Goal: Information Seeking & Learning: Learn about a topic

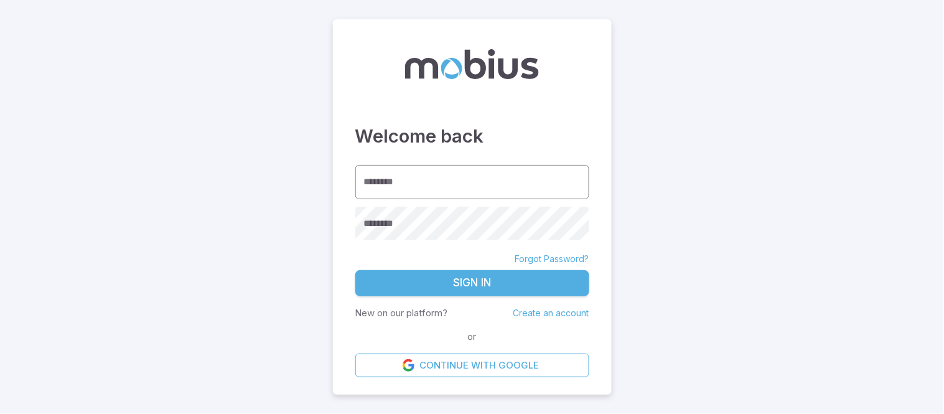
click at [491, 179] on input "********" at bounding box center [472, 182] width 234 height 34
type input "**********"
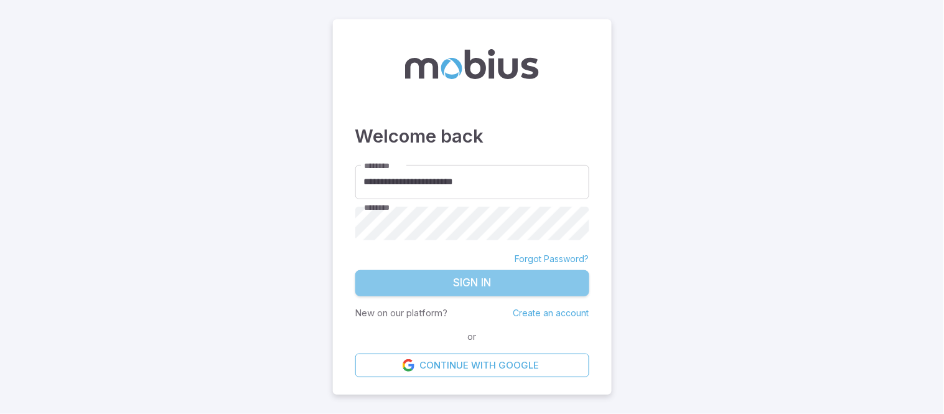
click at [512, 285] on button "Sign In" at bounding box center [472, 283] width 234 height 26
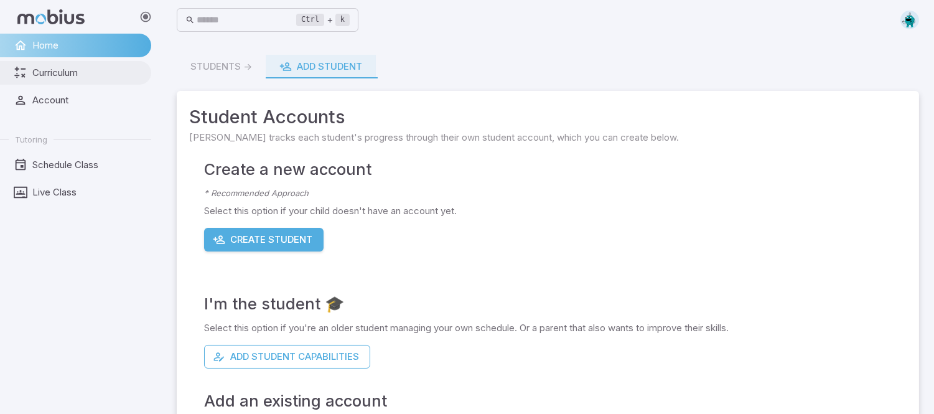
click at [101, 78] on span "Curriculum" at bounding box center [87, 73] width 110 height 14
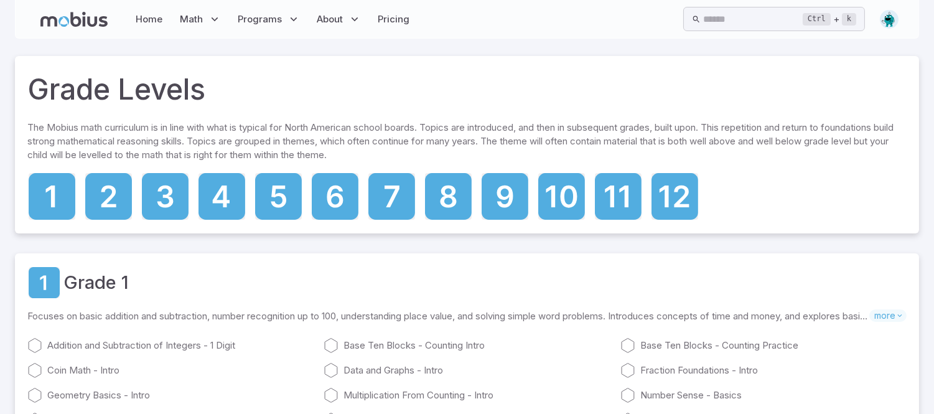
click at [110, 218] on div at bounding box center [108, 196] width 49 height 49
click at [110, 194] on icon at bounding box center [108, 193] width 15 height 22
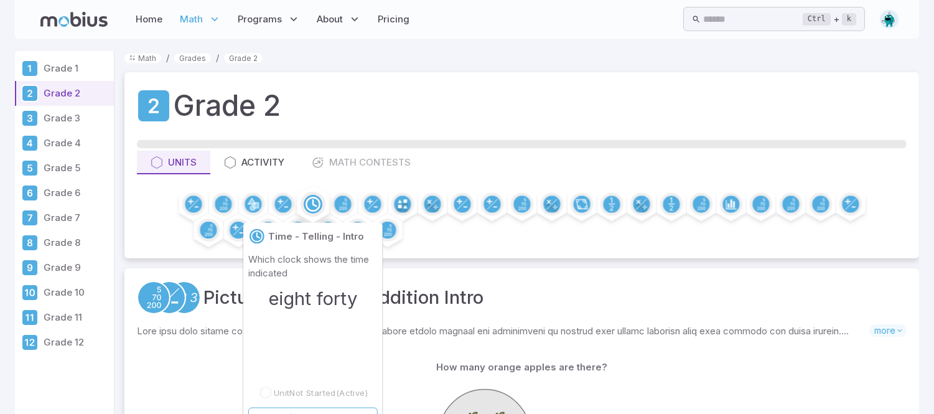
click at [304, 207] on icon at bounding box center [313, 204] width 19 height 19
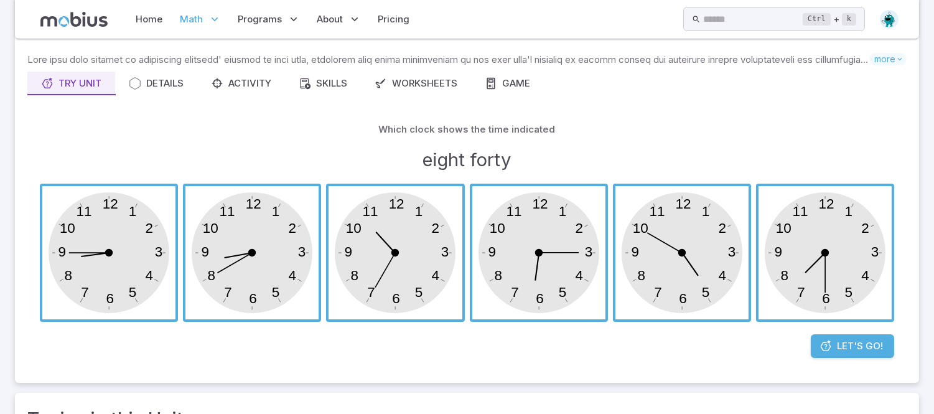
scroll to position [82, 0]
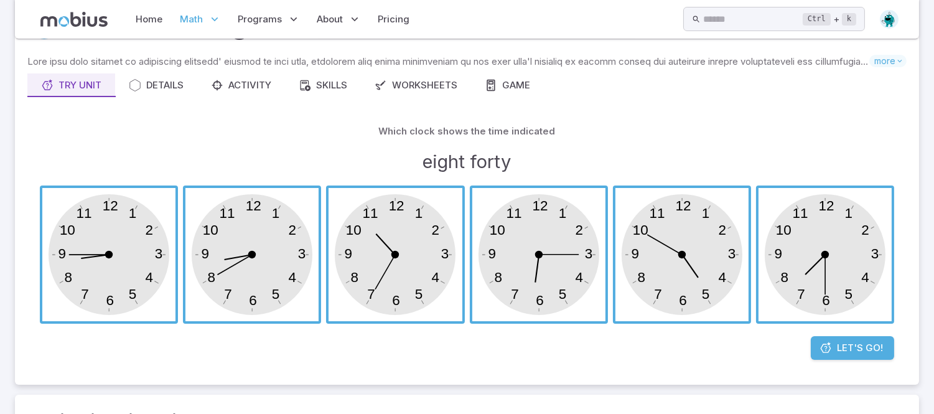
click at [258, 321] on span "button" at bounding box center [252, 254] width 133 height 133
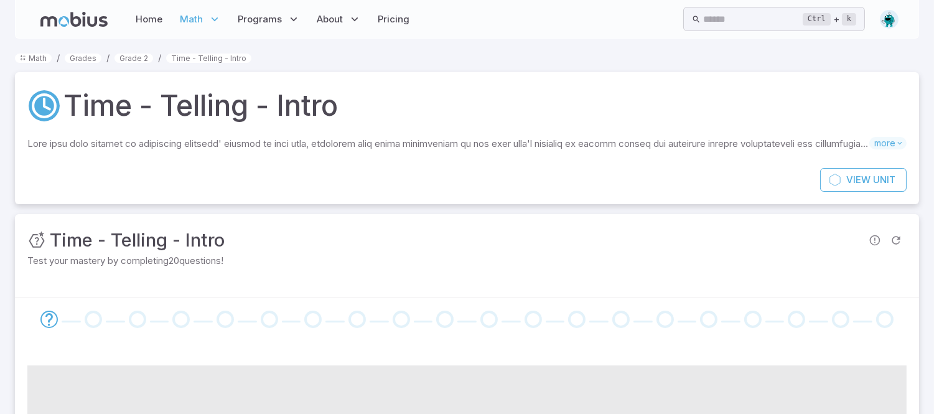
scroll to position [5, 0]
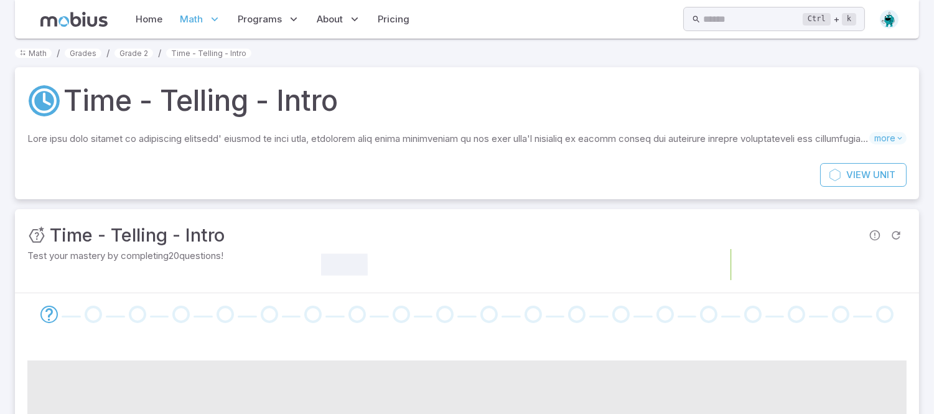
click at [256, 290] on div "Unit Mastery : Time - Telling - Intro Test your mastery by completing 20 questi…" at bounding box center [467, 250] width 905 height 83
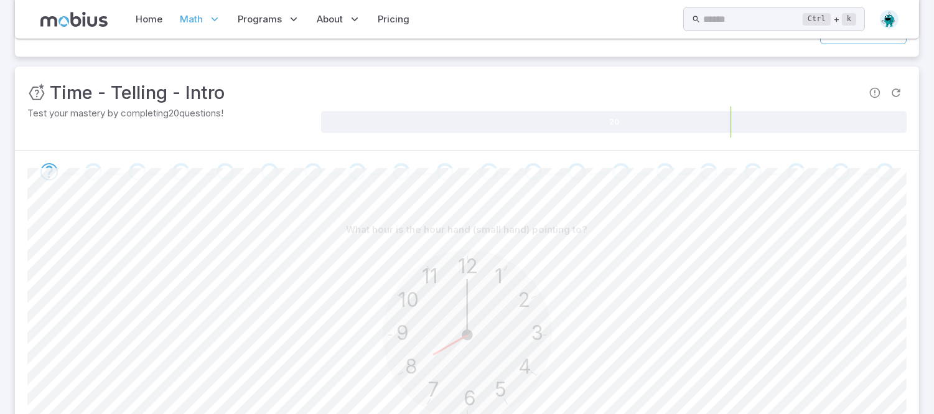
scroll to position [147, 0]
click at [57, 178] on span at bounding box center [48, 172] width 17 height 17
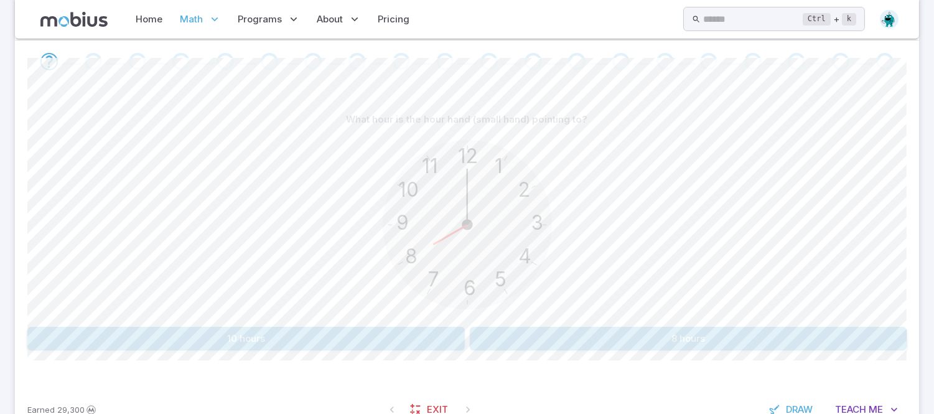
scroll to position [300, 0]
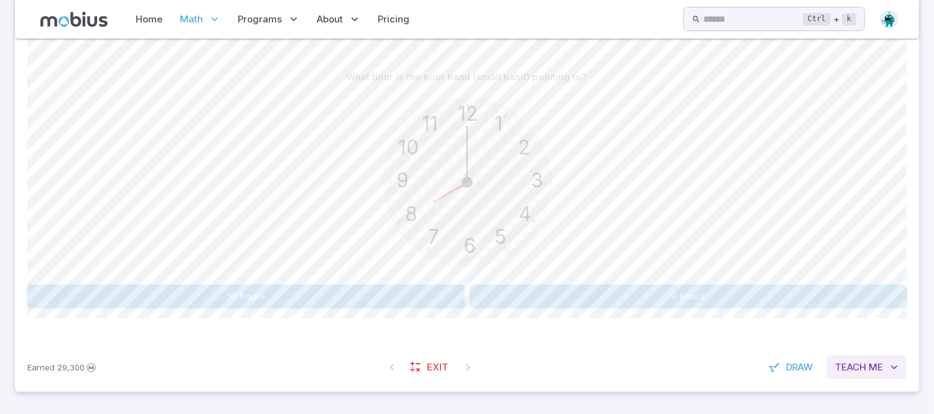
click at [875, 377] on button "Teach Me" at bounding box center [867, 367] width 80 height 24
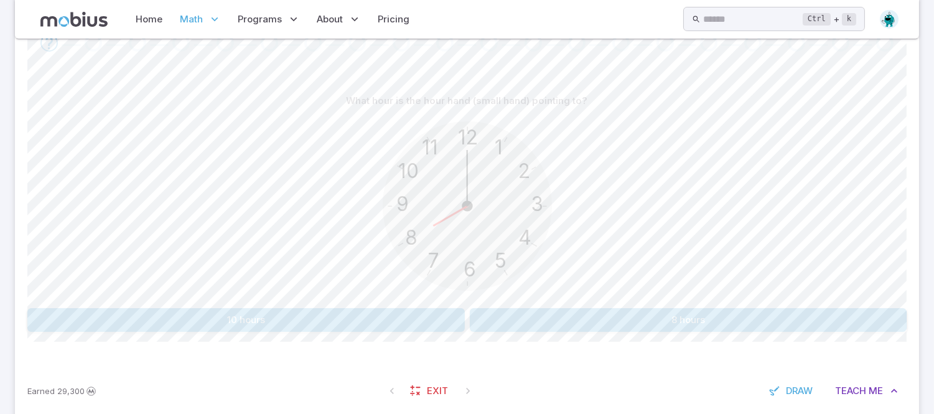
scroll to position [270, 0]
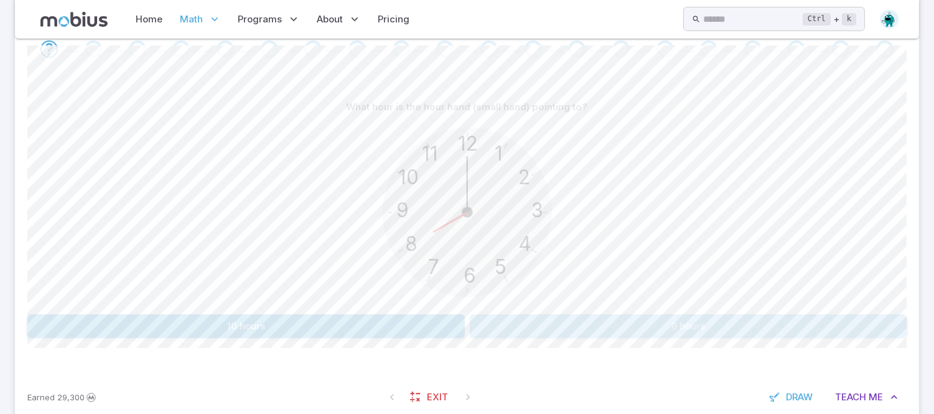
click at [698, 318] on button "8 hours" at bounding box center [689, 326] width 438 height 24
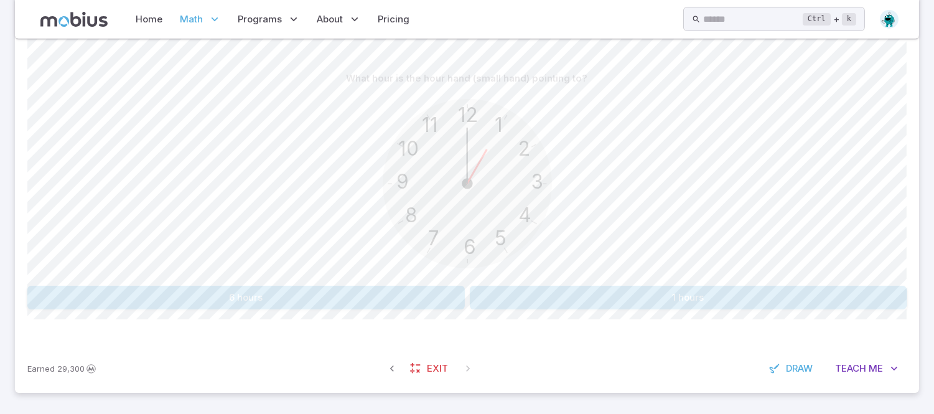
scroll to position [299, 0]
click at [245, 283] on div "What hour is the hour hand (small hand) pointing to? 12 6 3 9 1 2 11 10 5 4 7 8…" at bounding box center [467, 187] width 880 height 243
click at [798, 297] on button "1 hours" at bounding box center [689, 297] width 438 height 24
click at [552, 285] on button "7 hours" at bounding box center [689, 297] width 438 height 24
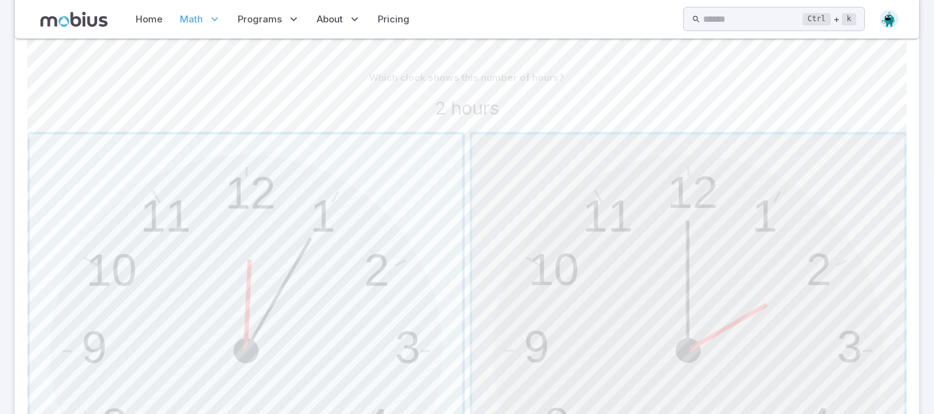
click at [650, 228] on span "button" at bounding box center [689, 350] width 433 height 433
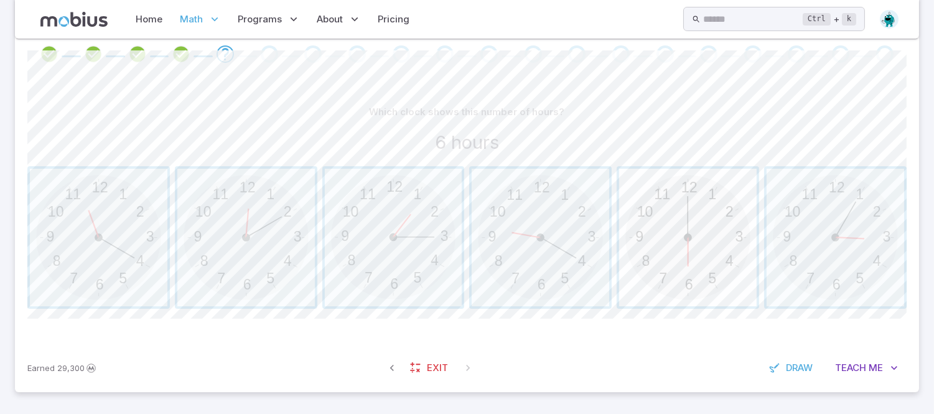
drag, startPoint x: 601, startPoint y: 256, endPoint x: 723, endPoint y: 235, distance: 124.6
click at [723, 235] on div "12 6 3 9 1 2 11 10 5 4 7 8 12 6 3 9 1 2 11 10 5 4 7 8 12 6 3 9 1 2 11 10 5 4 7 …" at bounding box center [467, 237] width 880 height 143
click at [677, 222] on span "button" at bounding box center [688, 238] width 138 height 138
click at [418, 189] on span "button" at bounding box center [394, 238] width 138 height 138
click at [357, 187] on span "button" at bounding box center [394, 238] width 138 height 138
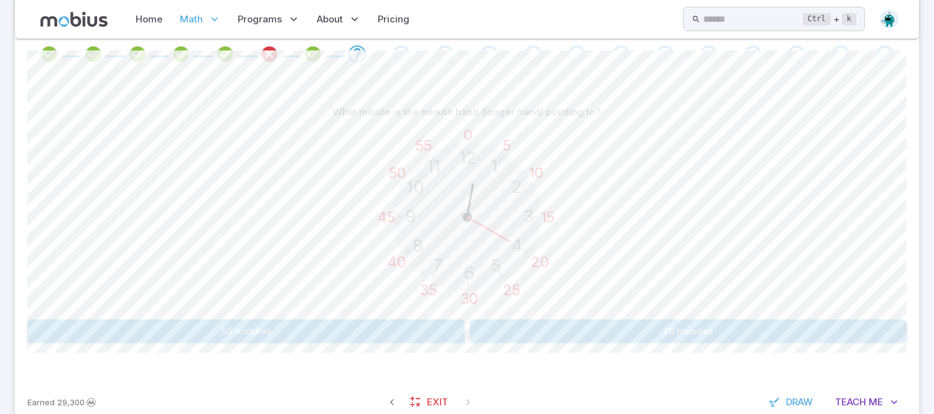
click at [547, 336] on button "20 minutes" at bounding box center [689, 331] width 438 height 24
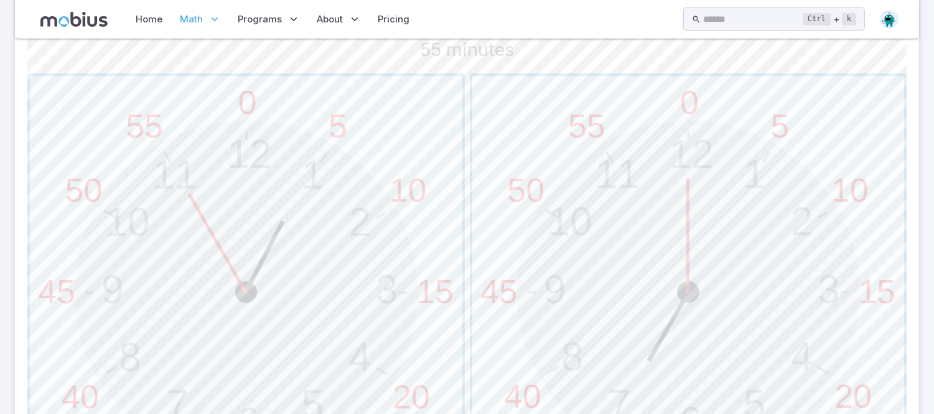
scroll to position [357, 0]
click at [645, 275] on span "button" at bounding box center [689, 293] width 433 height 433
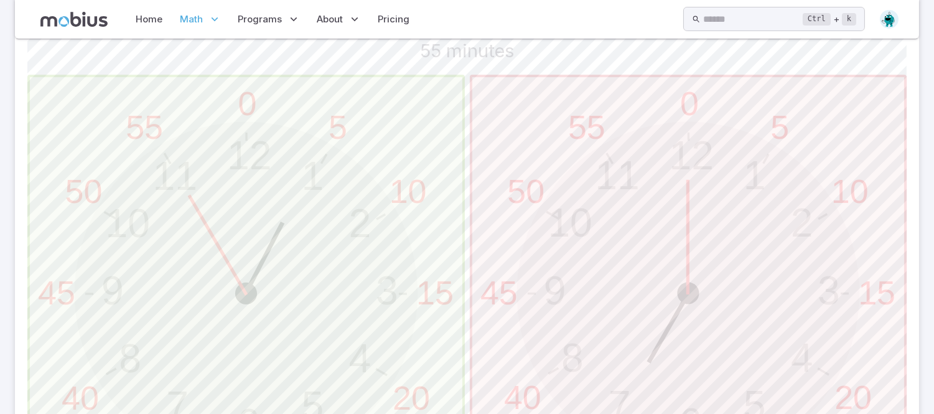
click at [394, 233] on span "button" at bounding box center [246, 293] width 433 height 433
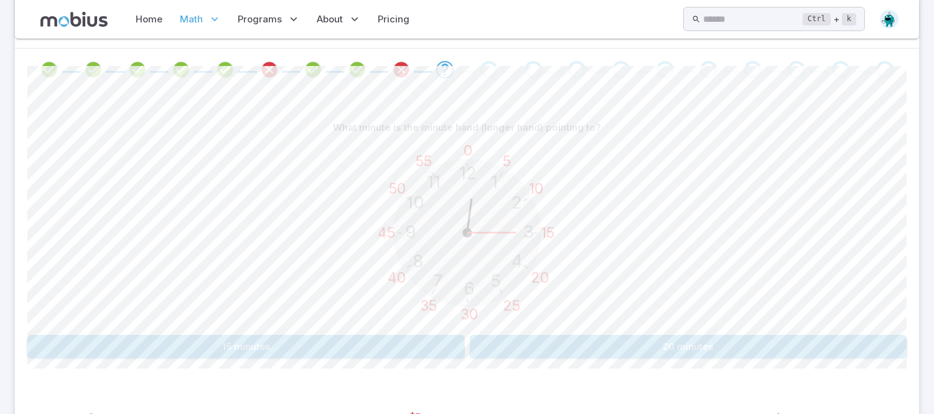
scroll to position [300, 0]
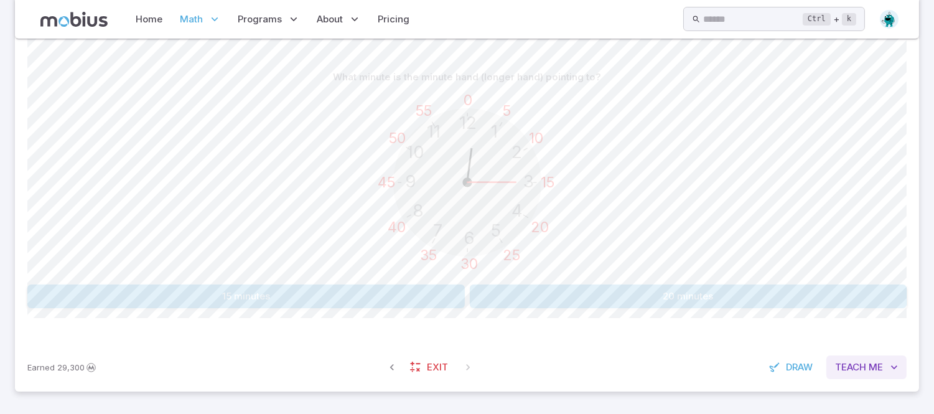
click at [870, 364] on span "Me" at bounding box center [876, 367] width 14 height 14
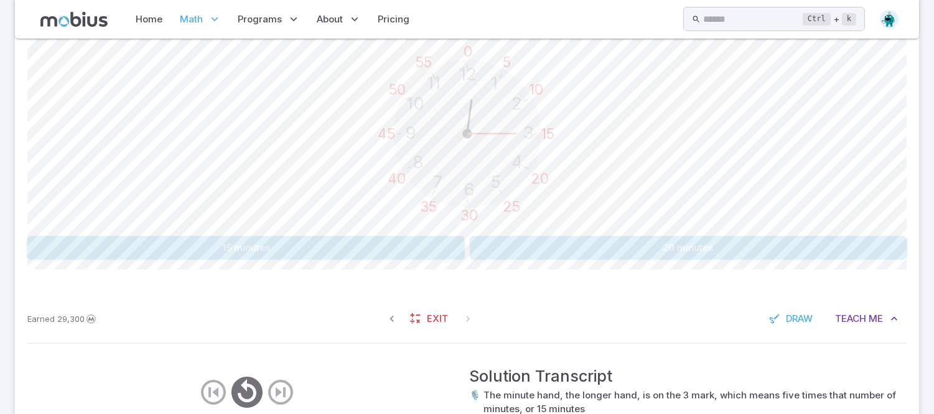
scroll to position [342, 0]
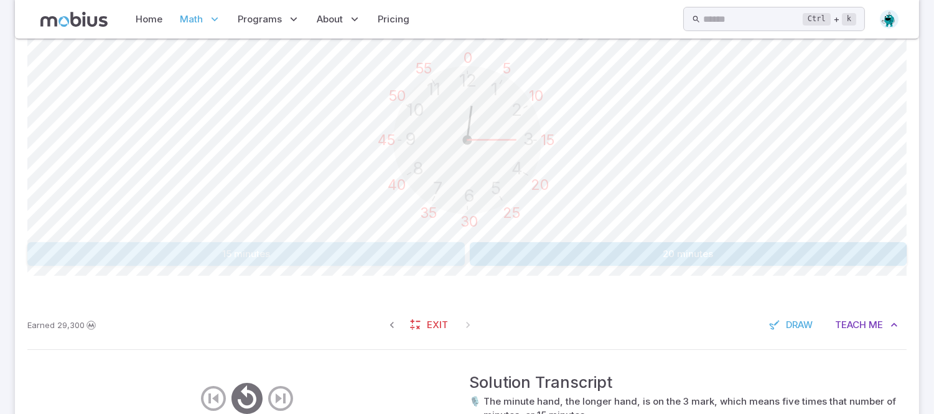
click at [358, 259] on button "15 minutes" at bounding box center [246, 254] width 438 height 24
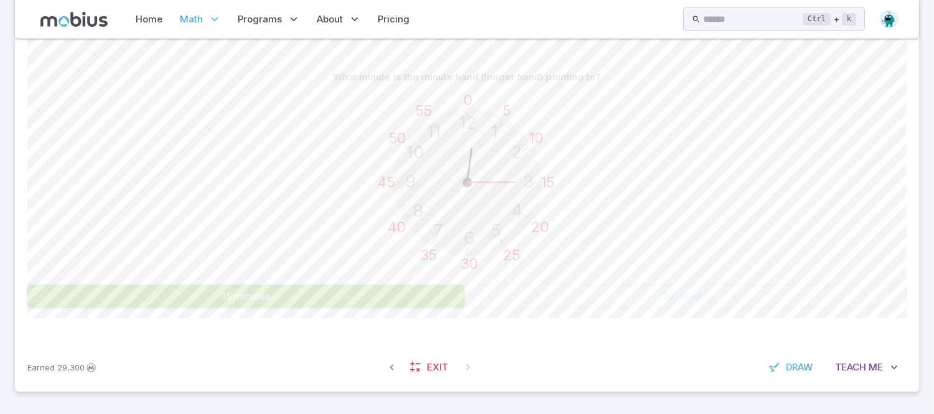
scroll to position [300, 0]
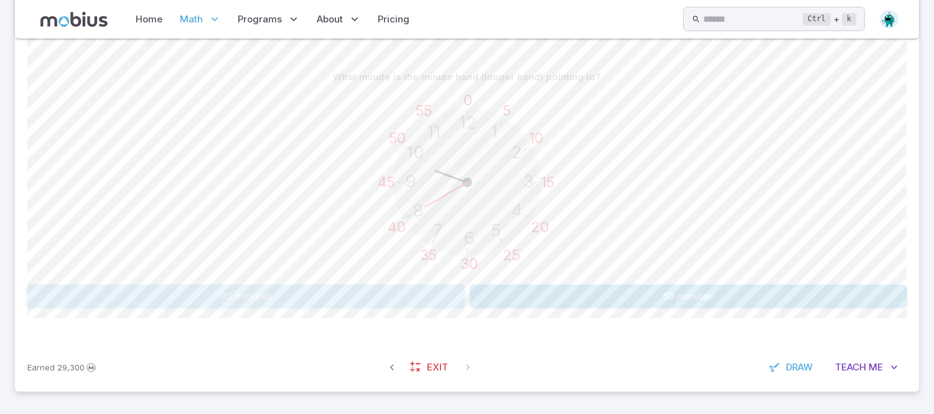
click at [359, 284] on button "40 minutes" at bounding box center [246, 296] width 438 height 24
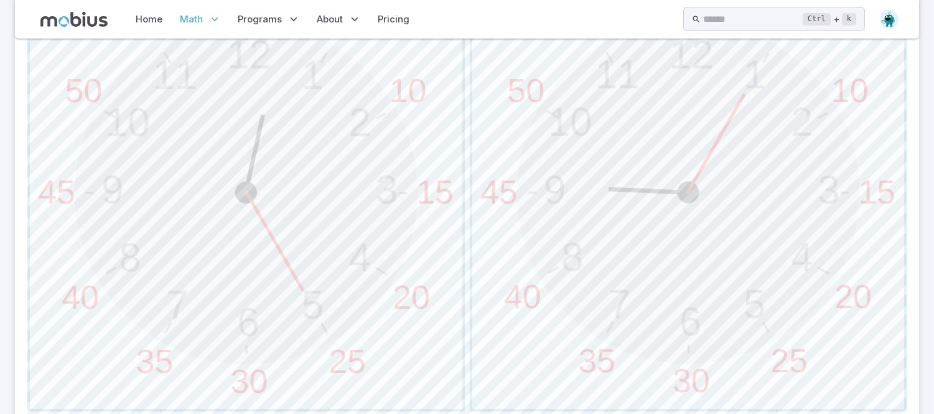
scroll to position [456, 0]
click at [403, 282] on span "button" at bounding box center [246, 194] width 433 height 433
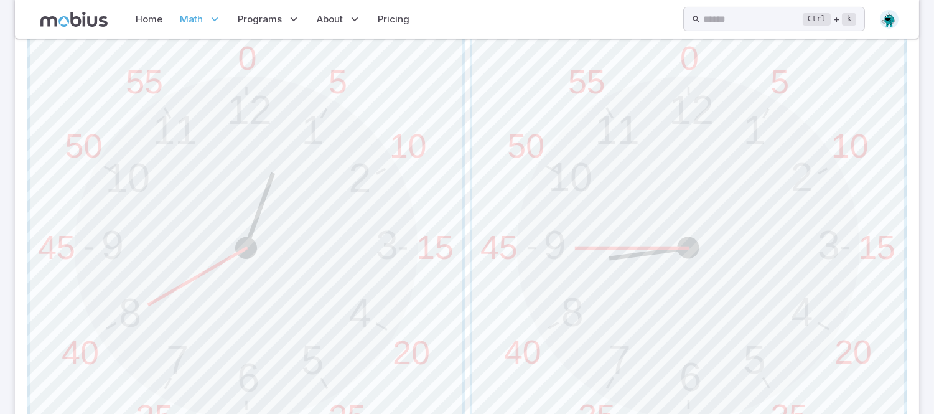
scroll to position [403, 0]
click at [705, 230] on span "button" at bounding box center [689, 247] width 433 height 433
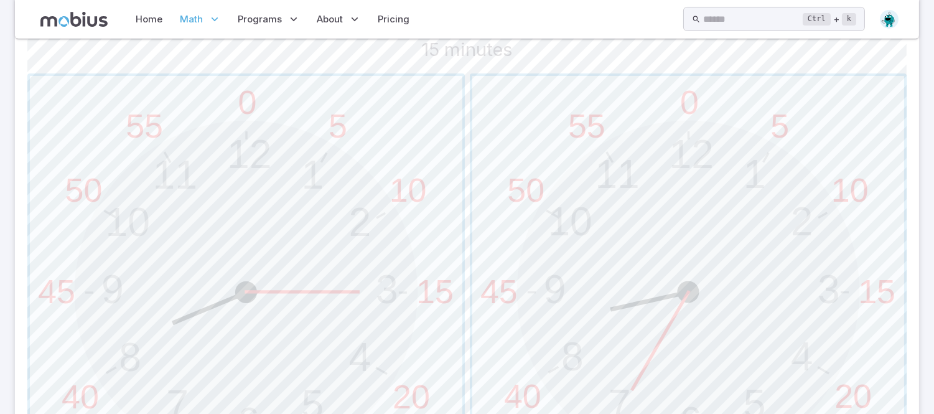
scroll to position [462, 0]
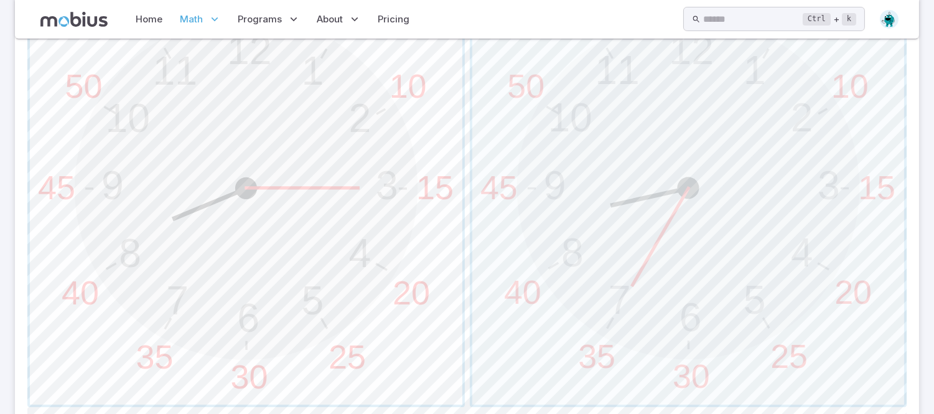
click at [358, 200] on span "button" at bounding box center [246, 188] width 433 height 433
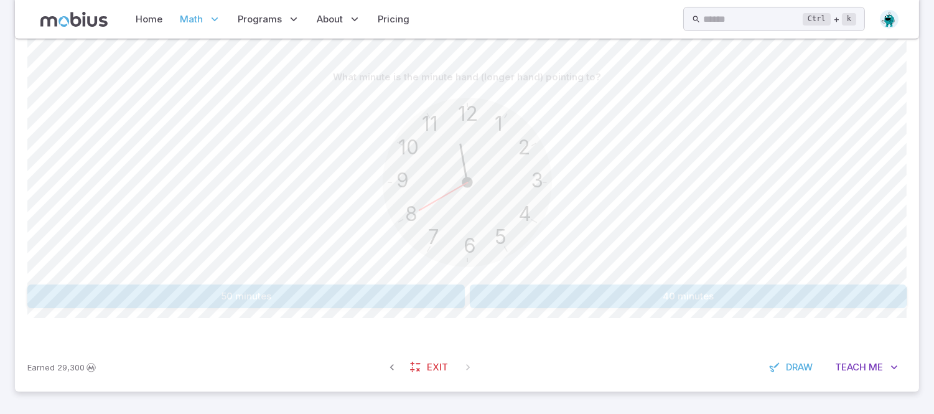
scroll to position [300, 0]
click at [664, 301] on button "40 minutes" at bounding box center [689, 296] width 438 height 24
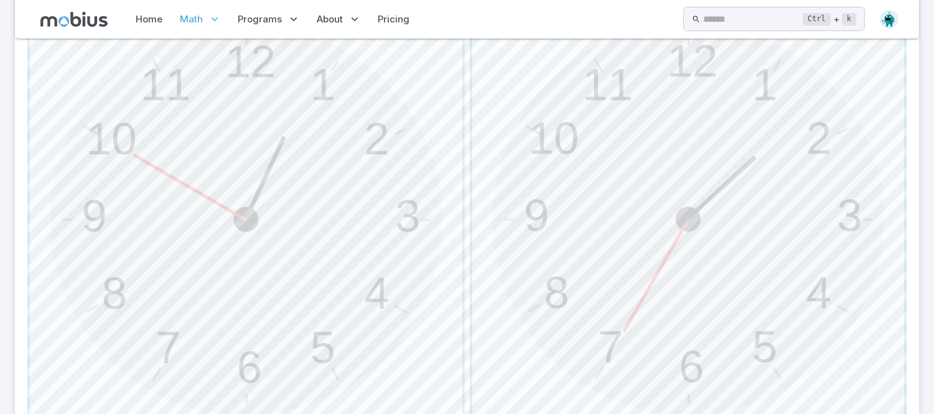
scroll to position [430, 0]
click at [115, 253] on span "button" at bounding box center [246, 220] width 433 height 433
click at [125, 126] on span "button" at bounding box center [246, 220] width 433 height 433
click at [844, 234] on span "button" at bounding box center [689, 223] width 433 height 433
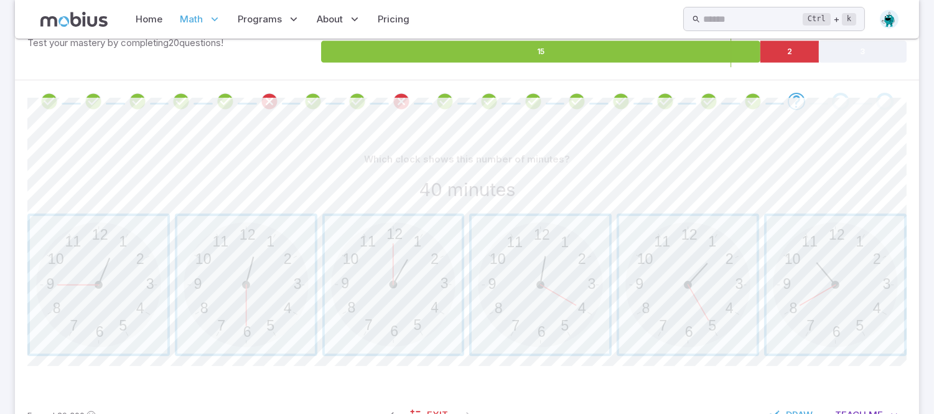
scroll to position [216, 0]
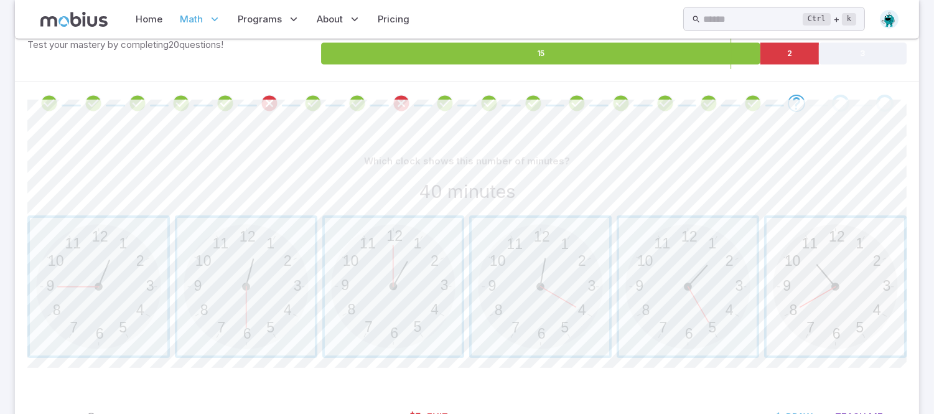
click at [857, 293] on span "button" at bounding box center [836, 287] width 138 height 138
click at [824, 282] on span "button" at bounding box center [836, 287] width 138 height 138
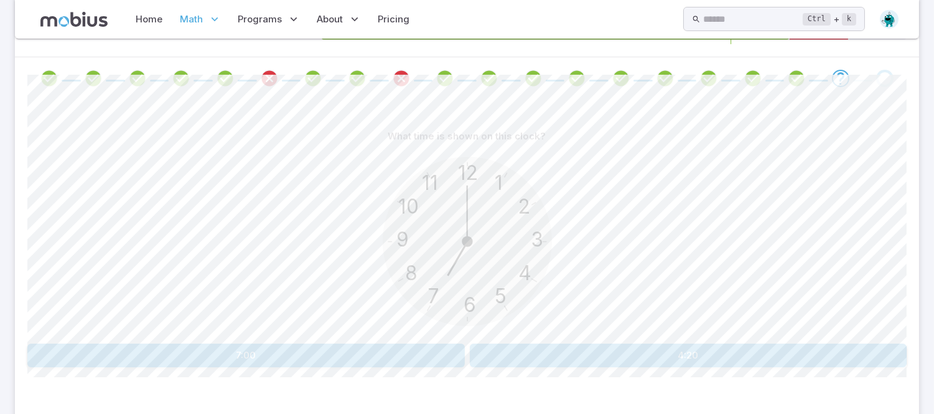
scroll to position [243, 0]
click at [306, 355] on button "7:00" at bounding box center [246, 354] width 438 height 24
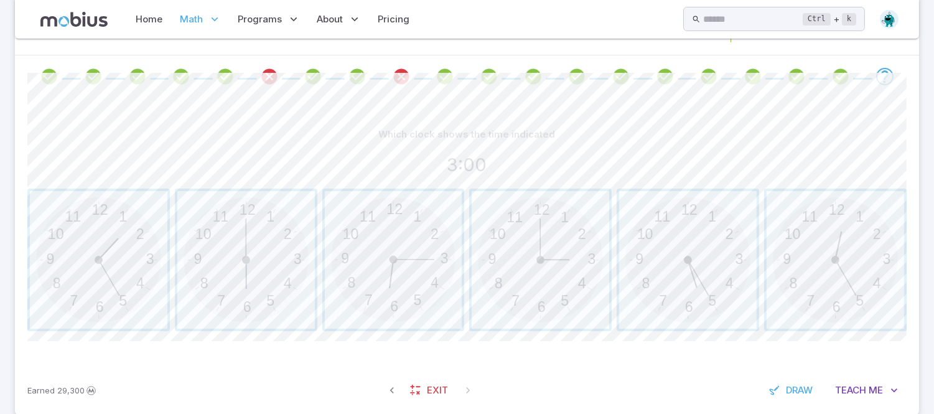
scroll to position [265, 0]
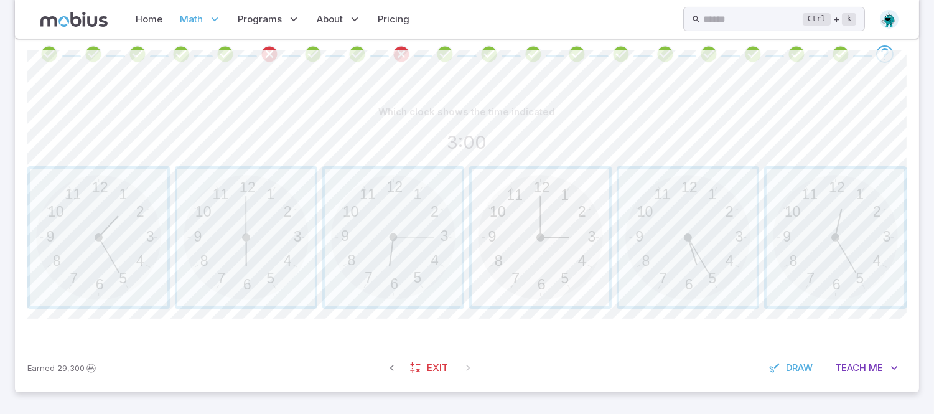
click at [557, 250] on span "button" at bounding box center [541, 238] width 138 height 138
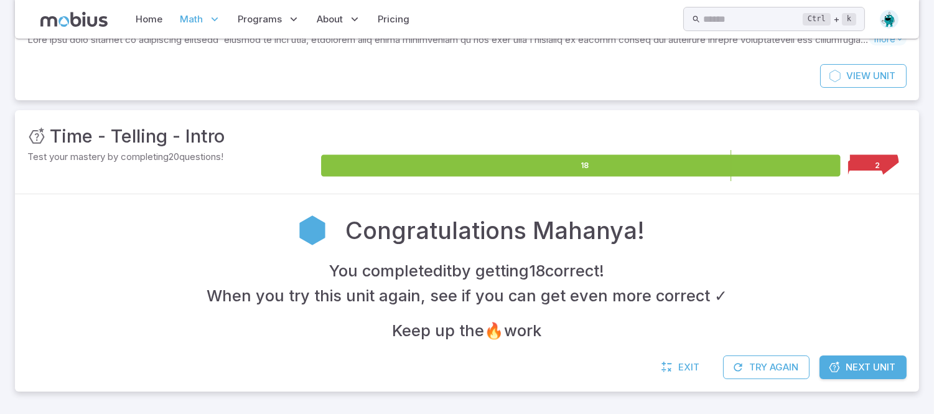
scroll to position [103, 0]
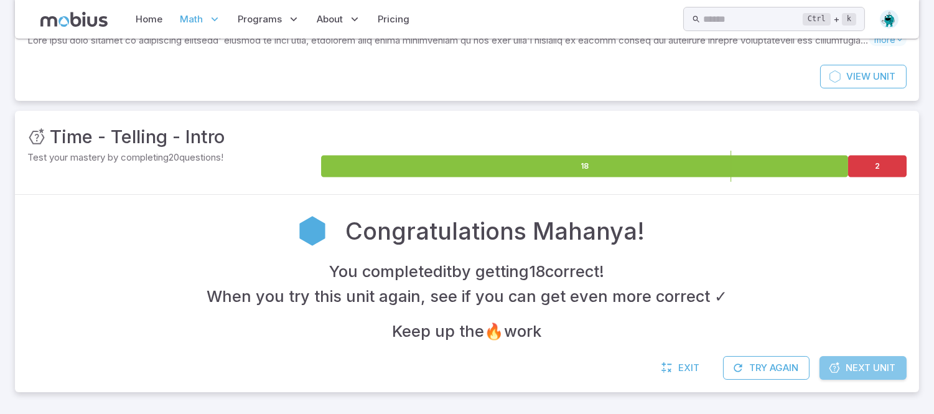
click at [857, 359] on link "Next Unit" at bounding box center [863, 368] width 87 height 24
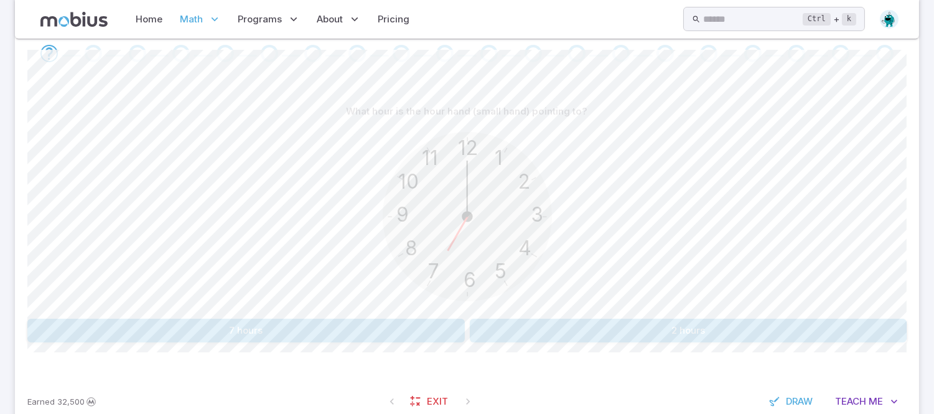
scroll to position [265, 0]
click at [410, 341] on button "7 hours" at bounding box center [246, 332] width 438 height 24
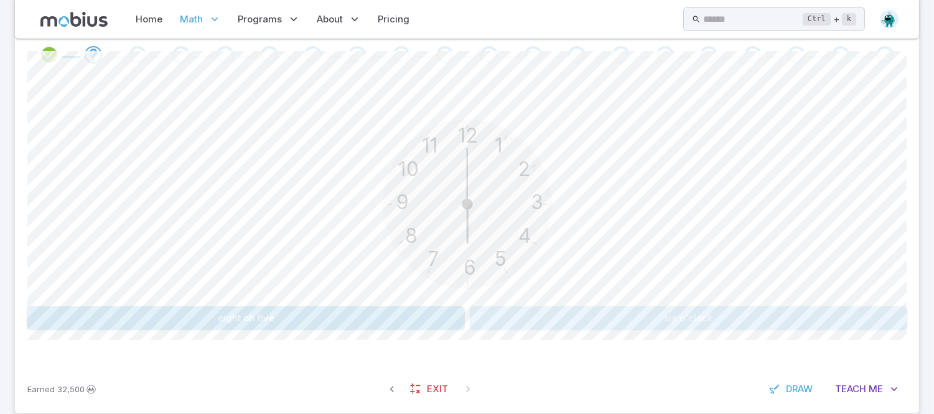
click at [587, 321] on button "six o'clock" at bounding box center [689, 318] width 438 height 24
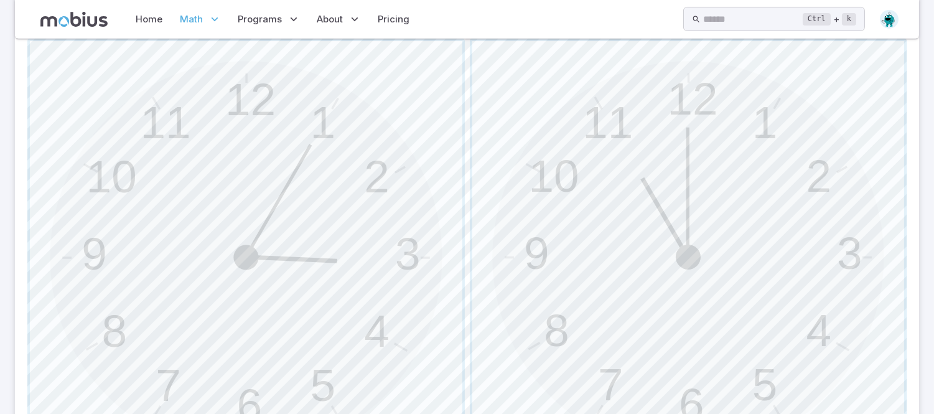
scroll to position [397, 0]
click at [782, 232] on span "button" at bounding box center [689, 253] width 433 height 433
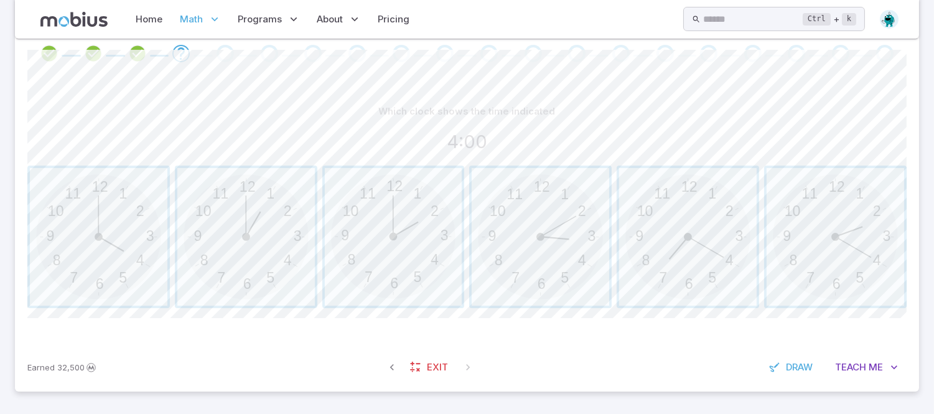
scroll to position [265, 0]
click at [100, 256] on span "button" at bounding box center [99, 238] width 138 height 138
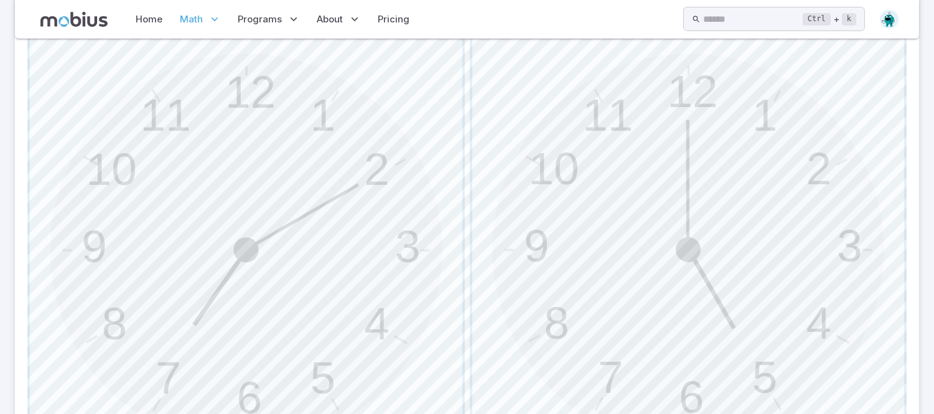
scroll to position [413, 0]
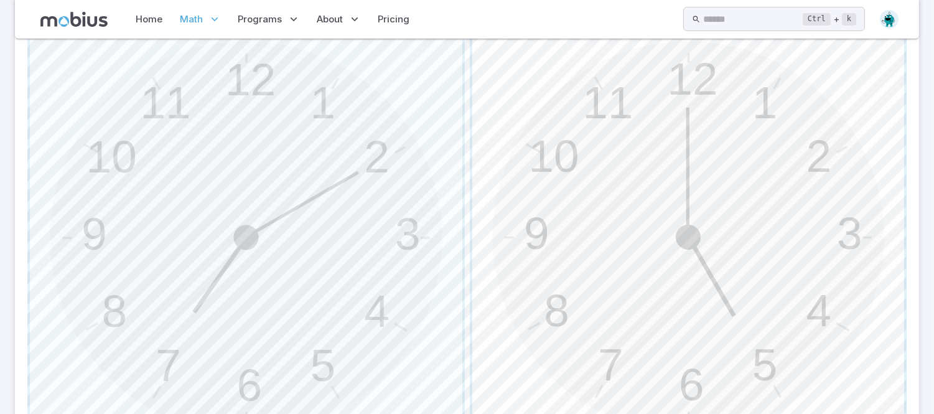
click at [836, 281] on span "button" at bounding box center [689, 237] width 433 height 433
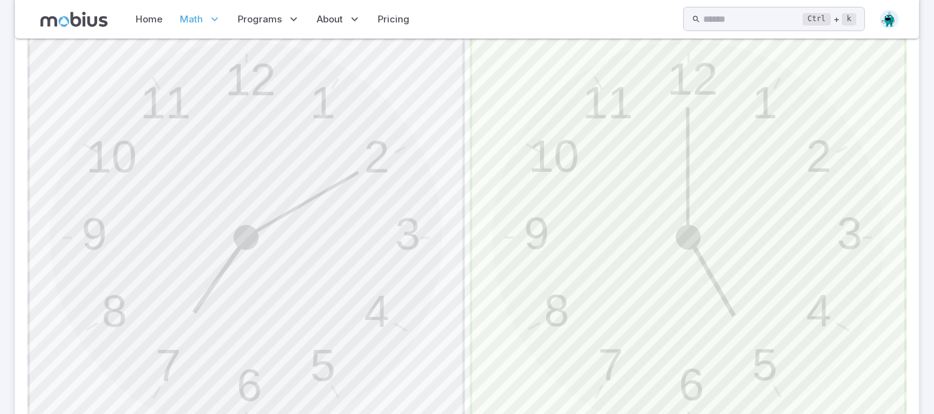
scroll to position [300, 0]
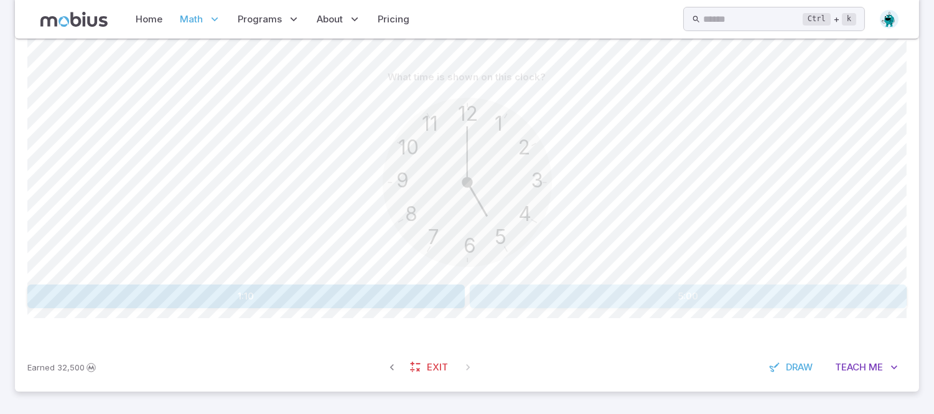
click at [593, 299] on button "5:00" at bounding box center [689, 296] width 438 height 24
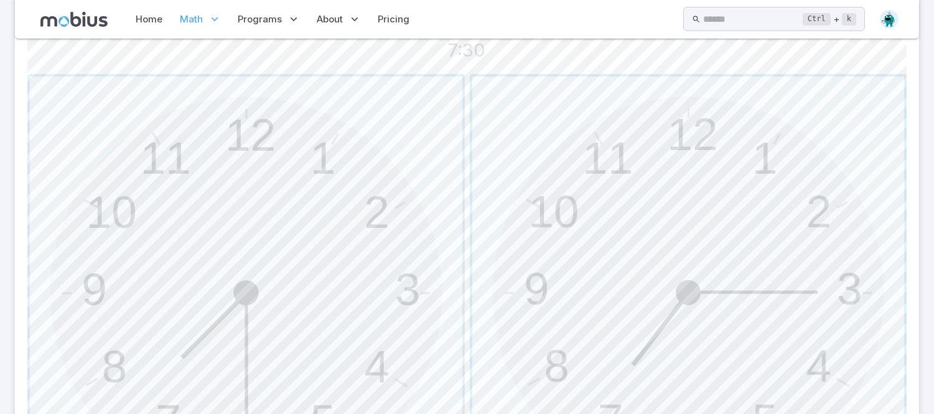
scroll to position [359, 0]
click at [370, 330] on span "button" at bounding box center [246, 291] width 433 height 433
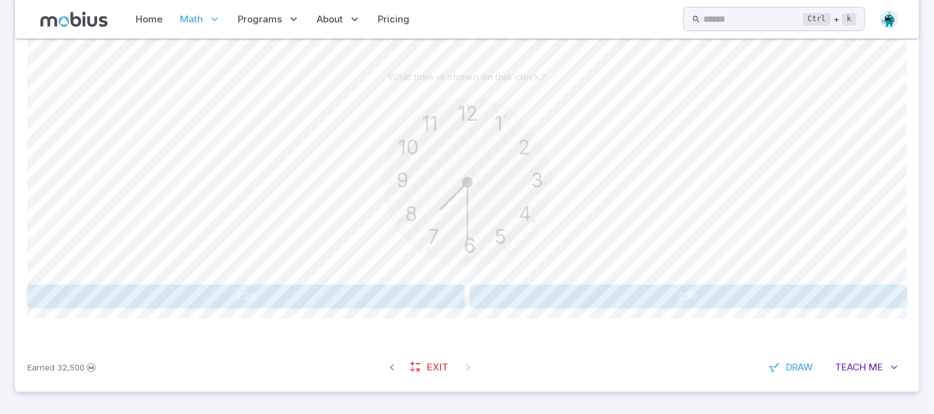
click at [839, 291] on button "7:30" at bounding box center [689, 296] width 438 height 24
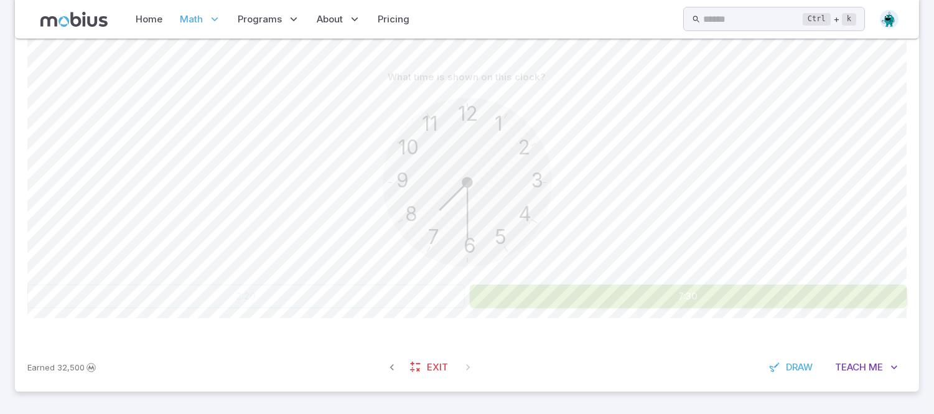
scroll to position [286, 0]
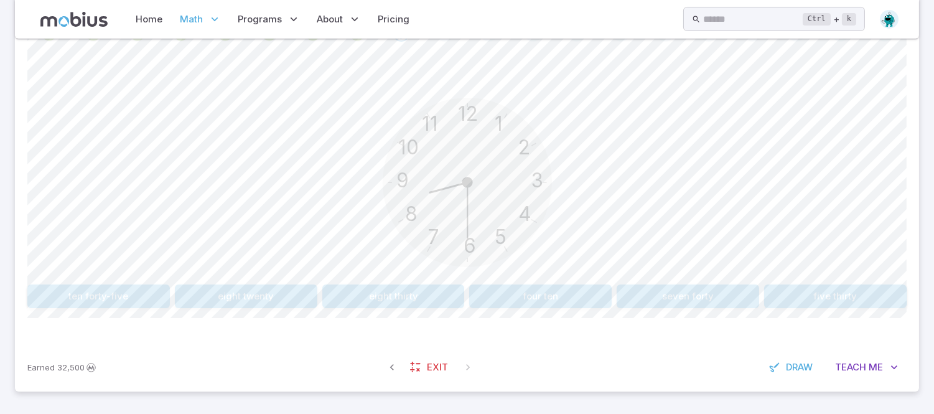
click at [372, 294] on button "eight thirty" at bounding box center [393, 296] width 143 height 24
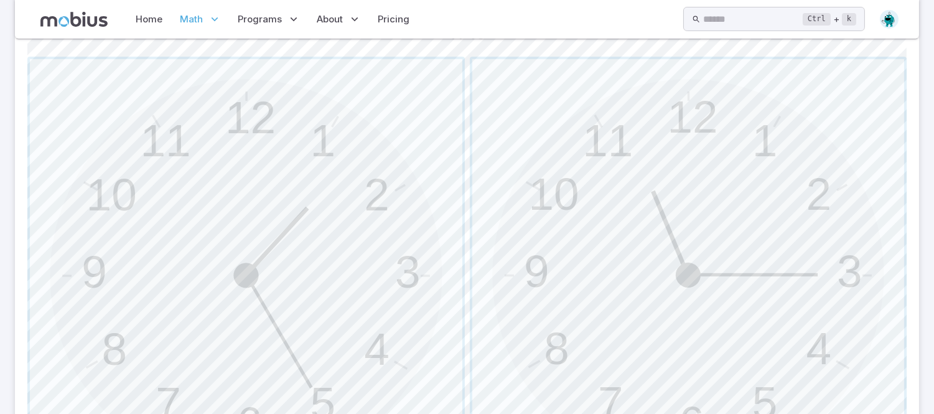
scroll to position [382, 0]
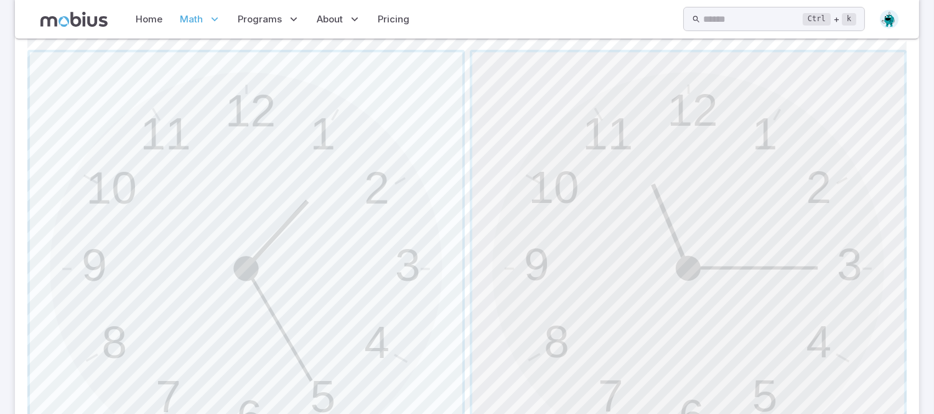
click at [730, 346] on span "button" at bounding box center [689, 268] width 433 height 433
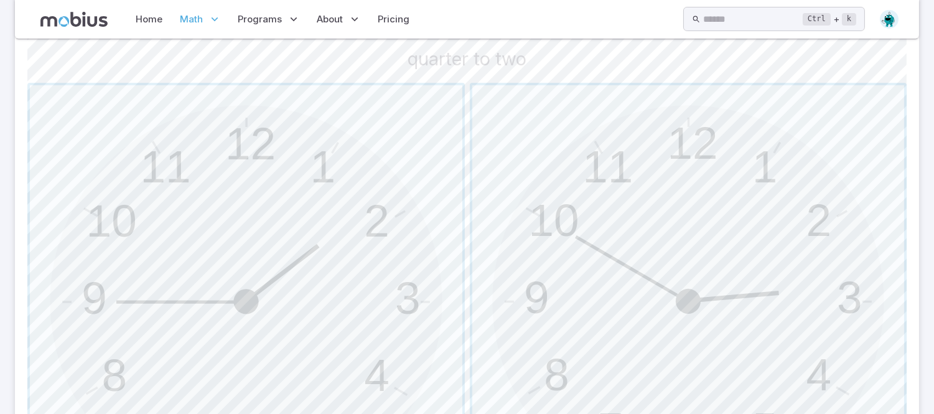
scroll to position [350, 0]
click at [357, 193] on span "button" at bounding box center [246, 299] width 433 height 433
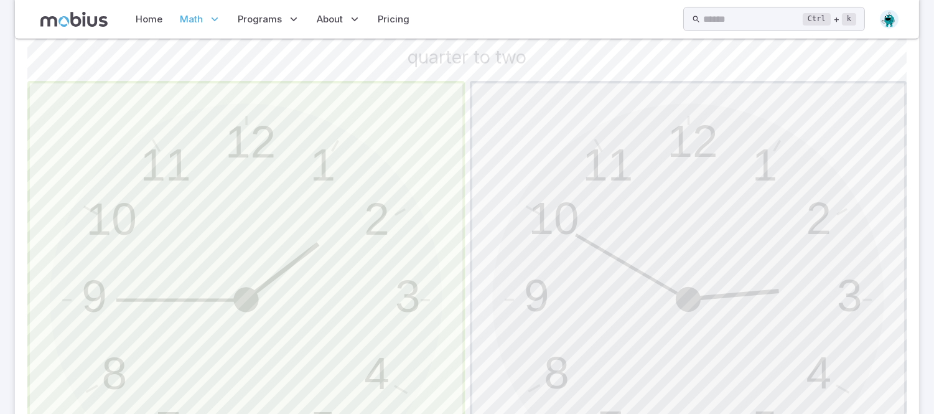
scroll to position [300, 0]
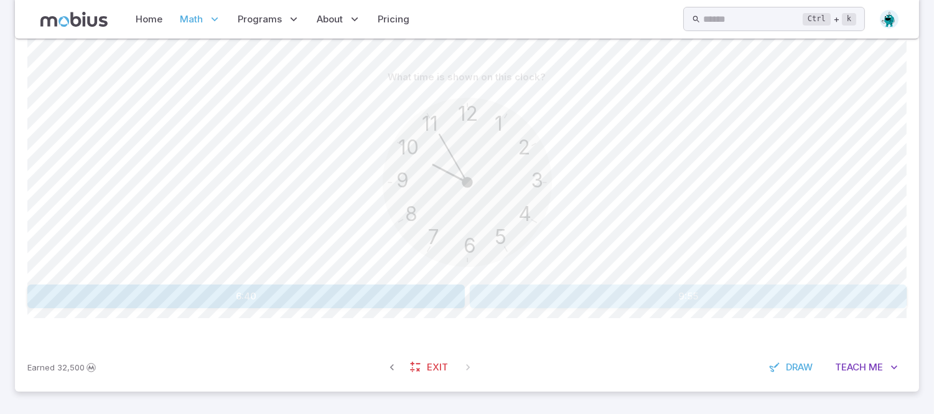
click at [586, 291] on button "9:55" at bounding box center [689, 296] width 438 height 24
click at [264, 291] on button "one fifteen" at bounding box center [246, 296] width 143 height 24
drag, startPoint x: 535, startPoint y: 301, endPoint x: 503, endPoint y: 294, distance: 33.0
click at [503, 294] on button "eight nineteen" at bounding box center [540, 296] width 143 height 24
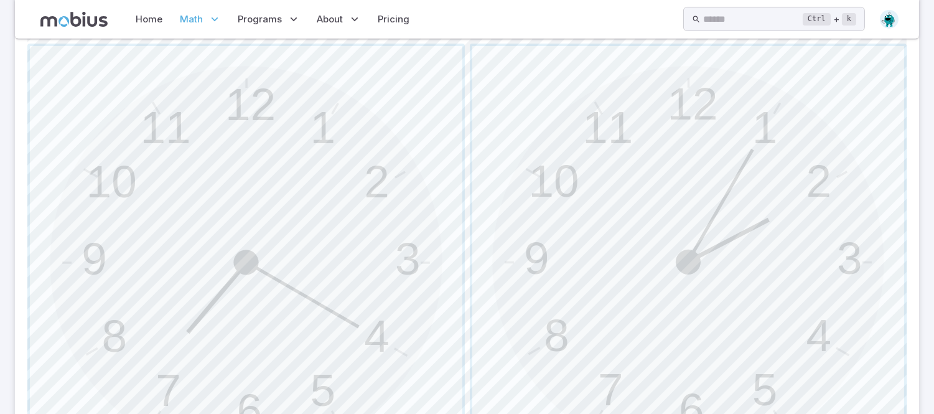
scroll to position [469, 0]
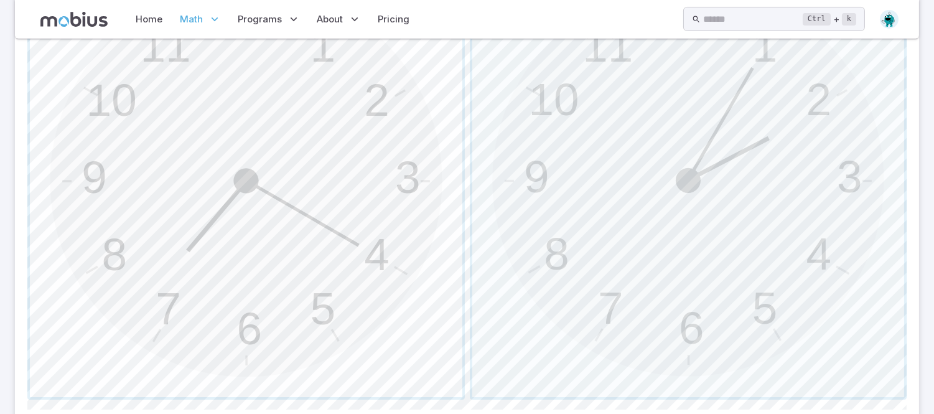
click at [314, 166] on span "button" at bounding box center [246, 181] width 433 height 433
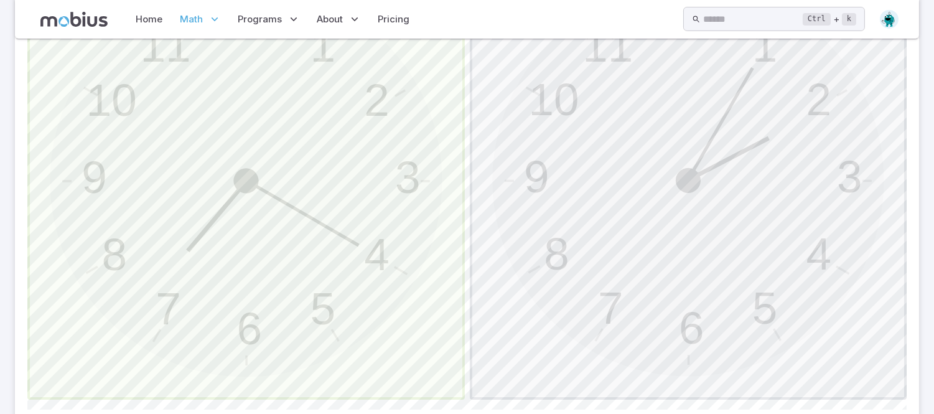
scroll to position [265, 0]
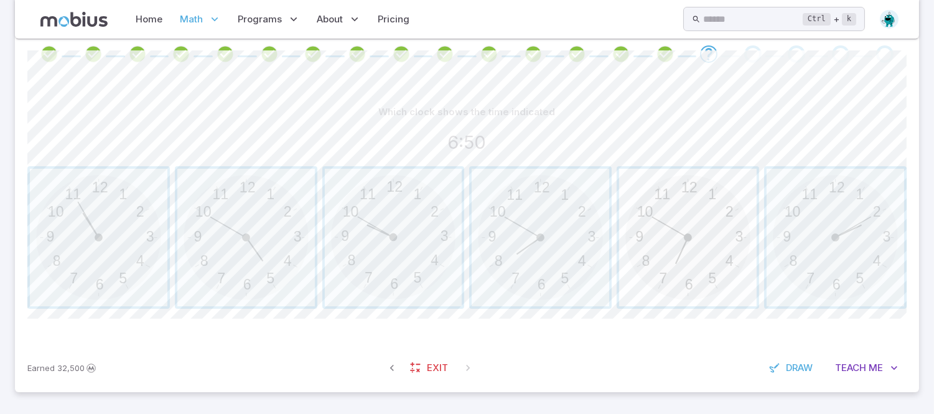
click at [701, 278] on span "button" at bounding box center [688, 238] width 138 height 138
click at [525, 181] on span "button" at bounding box center [541, 238] width 138 height 138
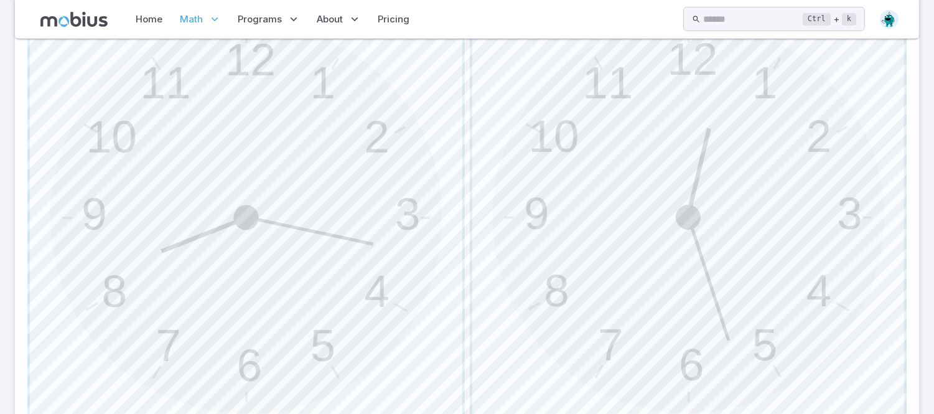
scroll to position [435, 0]
click at [436, 200] on span "button" at bounding box center [246, 215] width 433 height 433
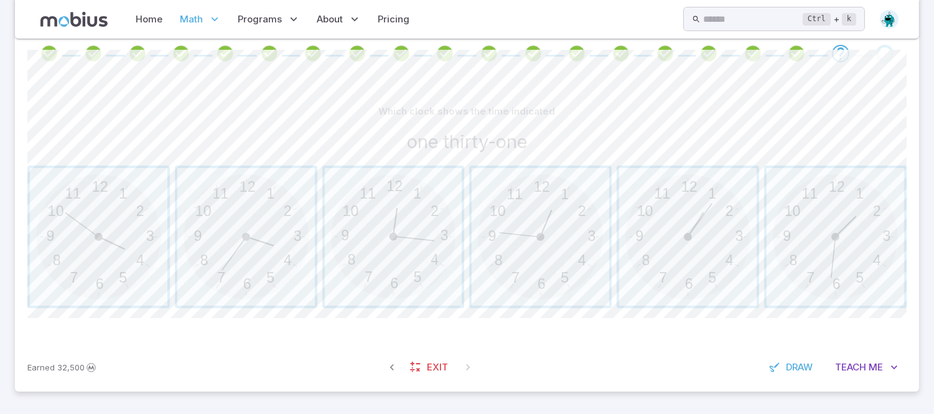
scroll to position [265, 0]
drag, startPoint x: 840, startPoint y: 260, endPoint x: 857, endPoint y: 260, distance: 16.8
click at [857, 260] on span "button" at bounding box center [836, 238] width 138 height 138
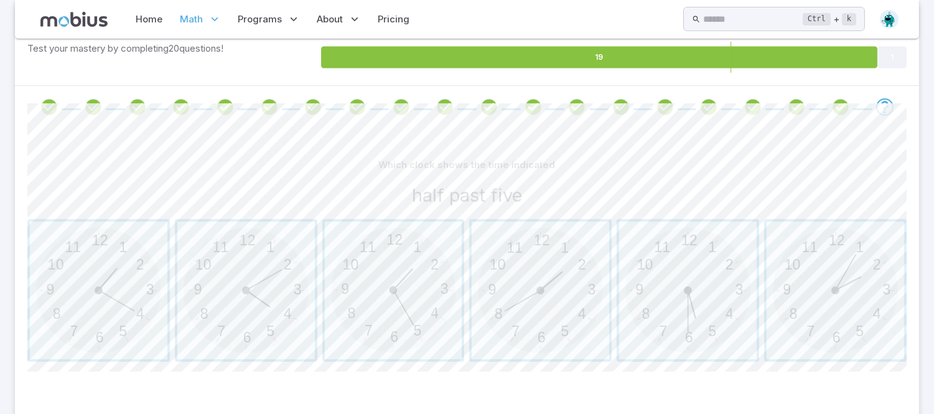
scroll to position [254, 0]
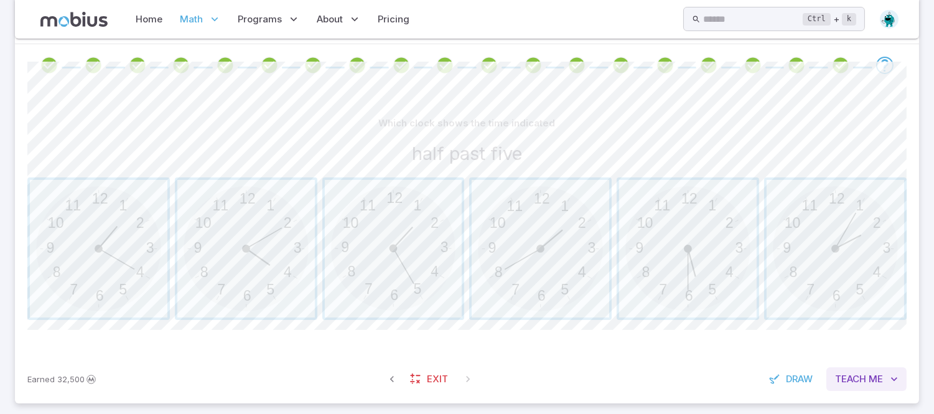
click at [865, 380] on span "Teach" at bounding box center [850, 379] width 31 height 14
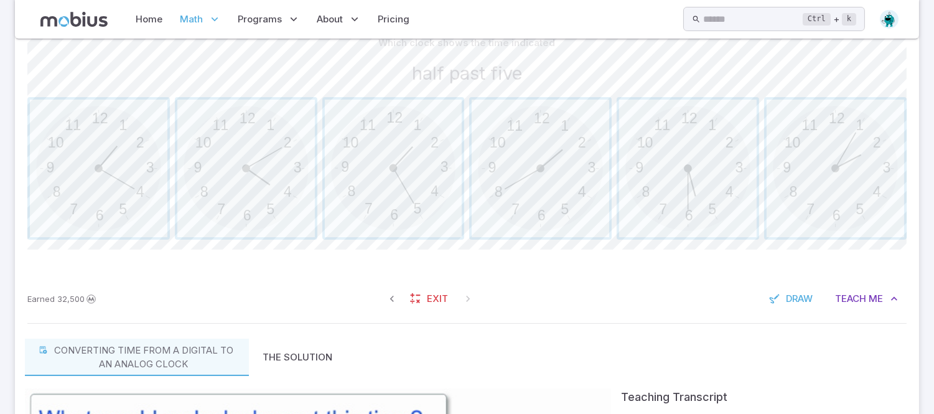
scroll to position [342, 0]
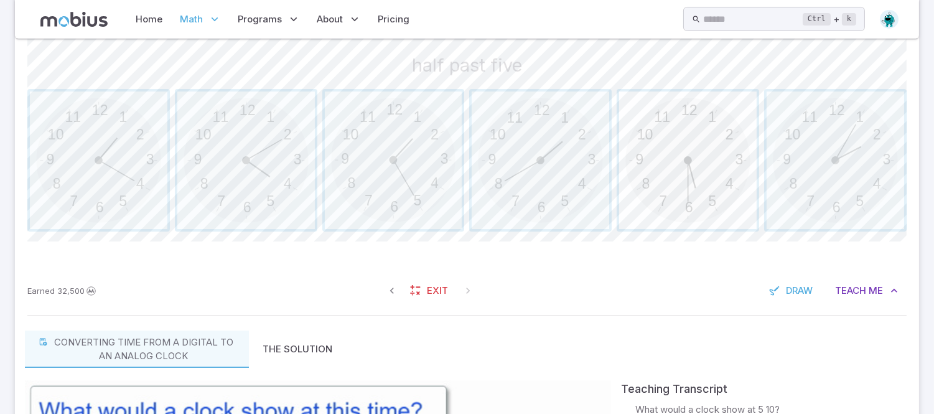
click at [717, 166] on span "button" at bounding box center [688, 161] width 138 height 138
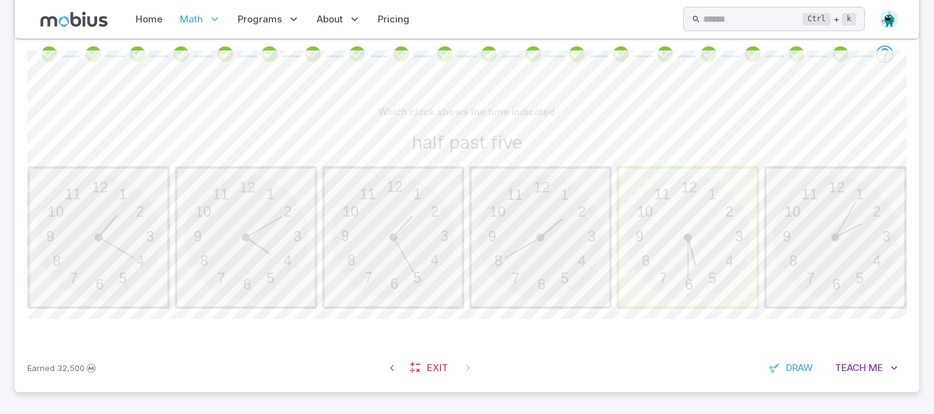
scroll to position [78, 0]
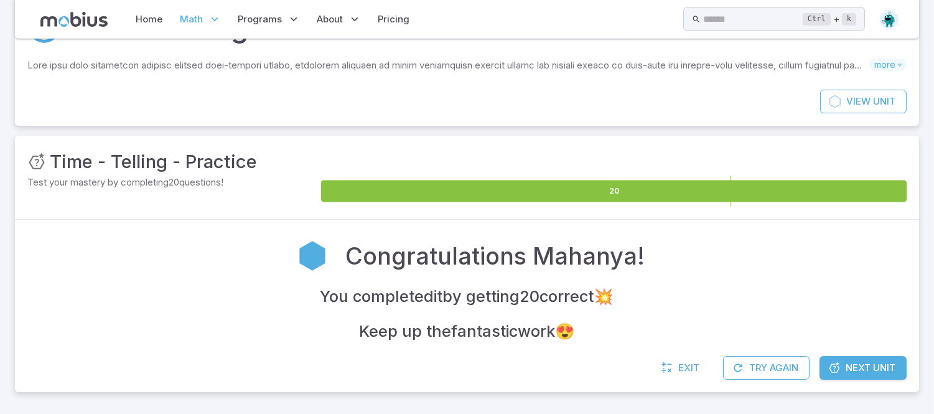
click at [867, 356] on link "Next Unit" at bounding box center [863, 368] width 87 height 24
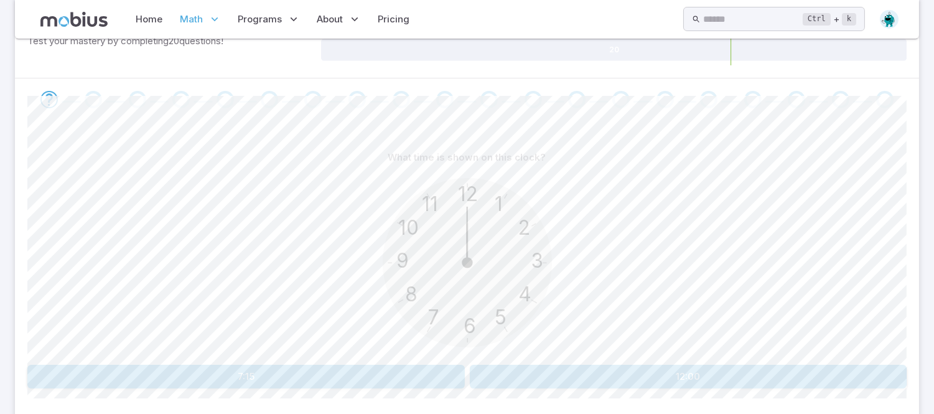
scroll to position [228, 0]
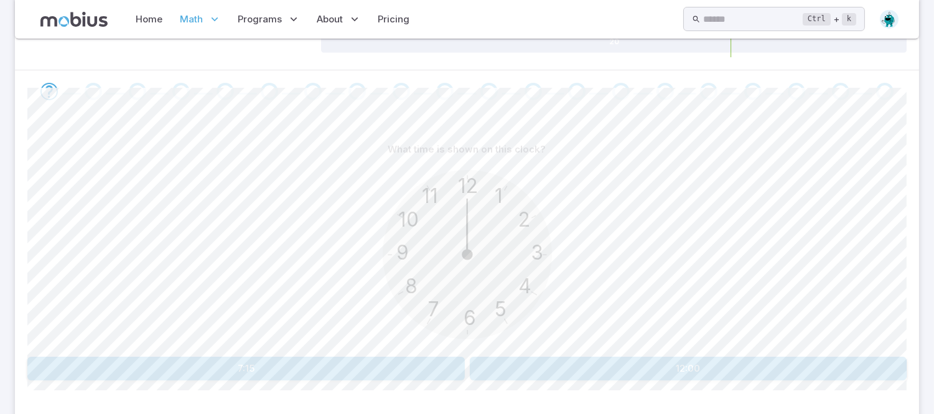
click at [763, 359] on button "12:00" at bounding box center [689, 369] width 438 height 24
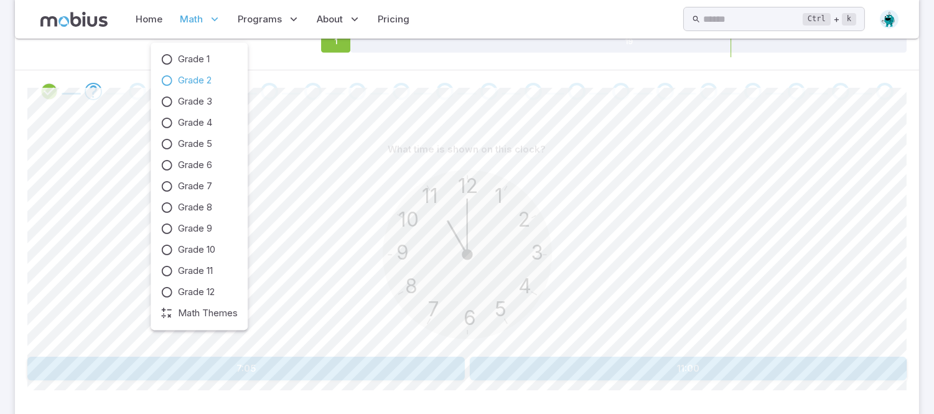
click at [190, 23] on span "Math" at bounding box center [192, 19] width 23 height 14
click at [184, 77] on span "Grade 2" at bounding box center [195, 80] width 34 height 14
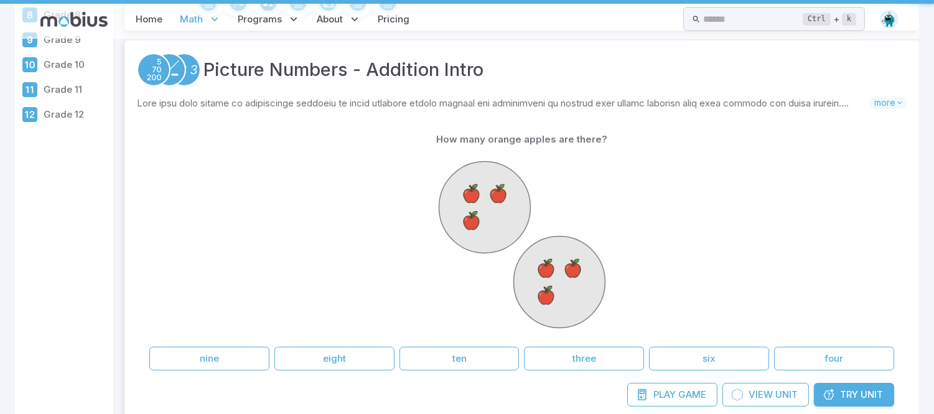
scroll to position [0, 0]
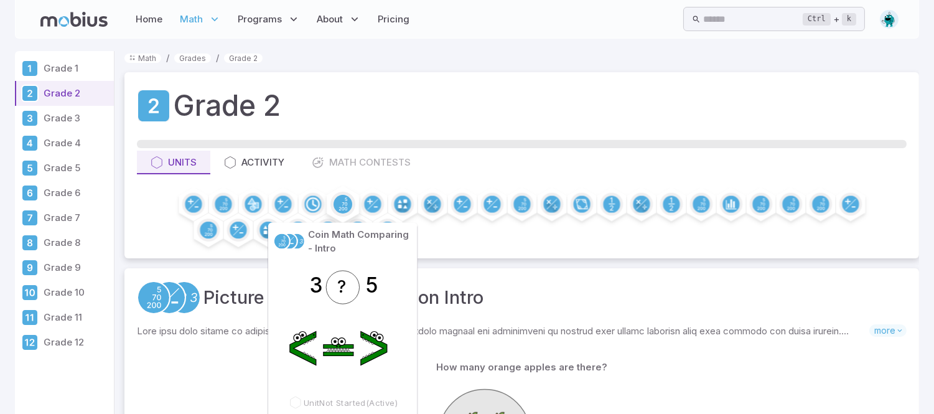
click at [342, 208] on icon at bounding box center [343, 204] width 8 height 13
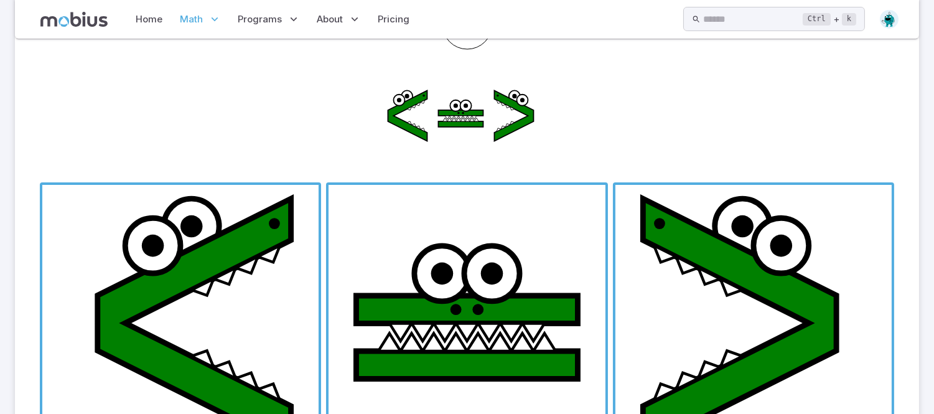
scroll to position [253, 0]
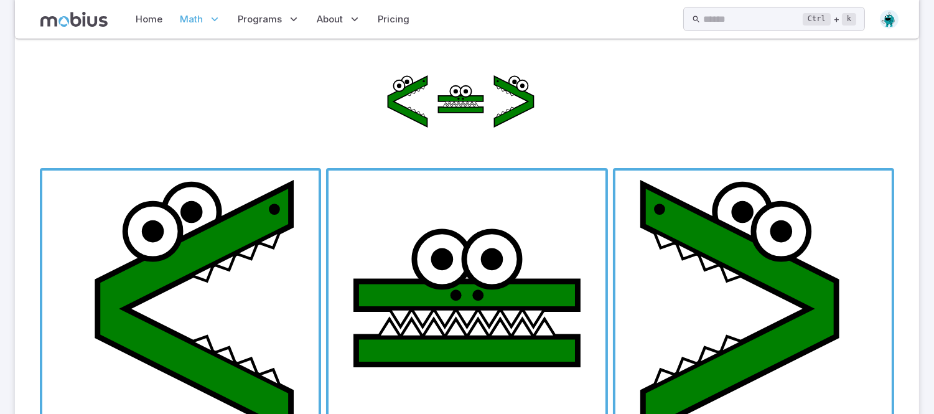
click at [256, 265] on span "button" at bounding box center [180, 309] width 276 height 276
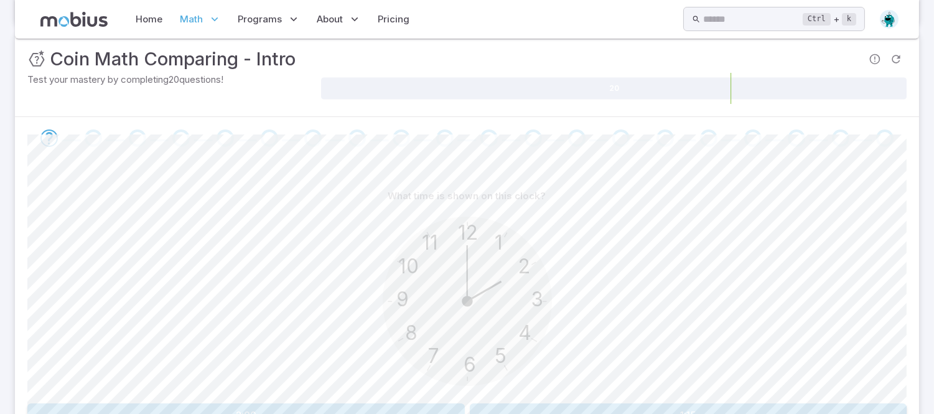
scroll to position [0, 0]
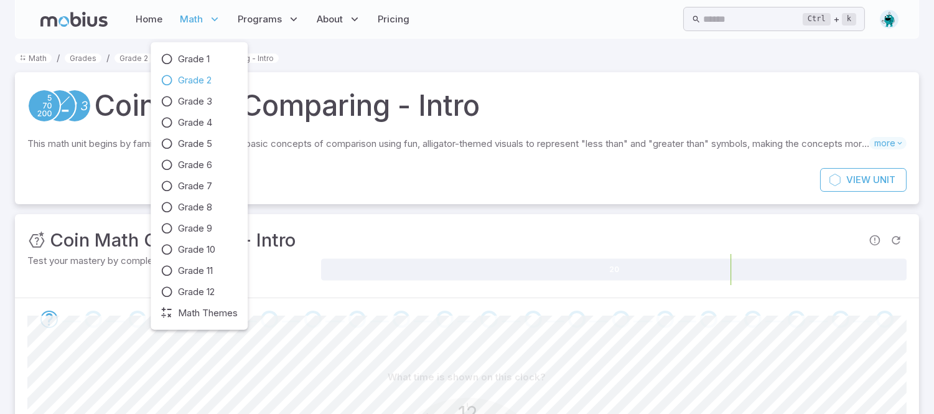
click at [197, 19] on span "Math" at bounding box center [192, 19] width 23 height 14
click at [205, 73] on span "Grade 2" at bounding box center [195, 80] width 34 height 14
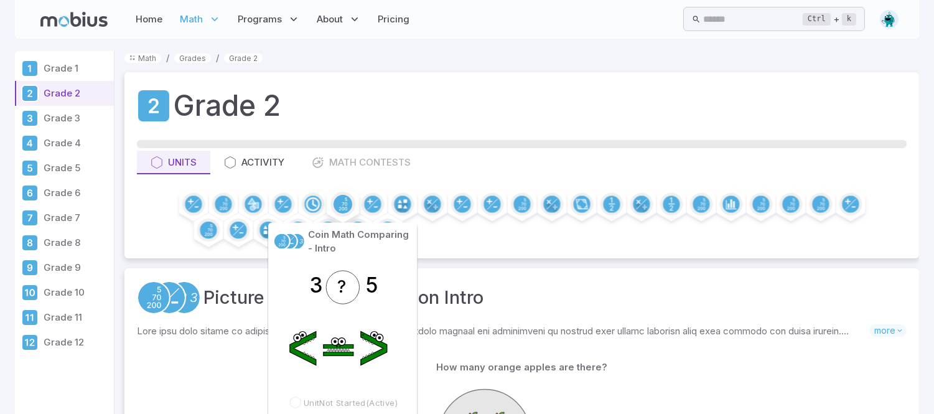
click at [343, 199] on circle at bounding box center [343, 204] width 19 height 19
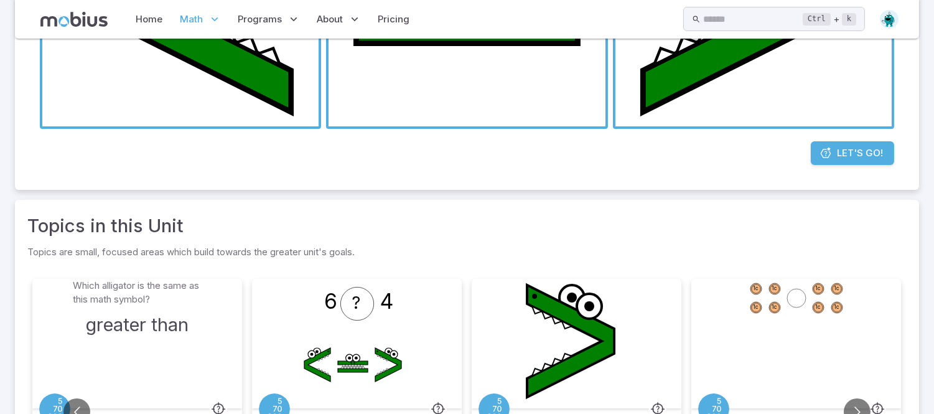
scroll to position [593, 0]
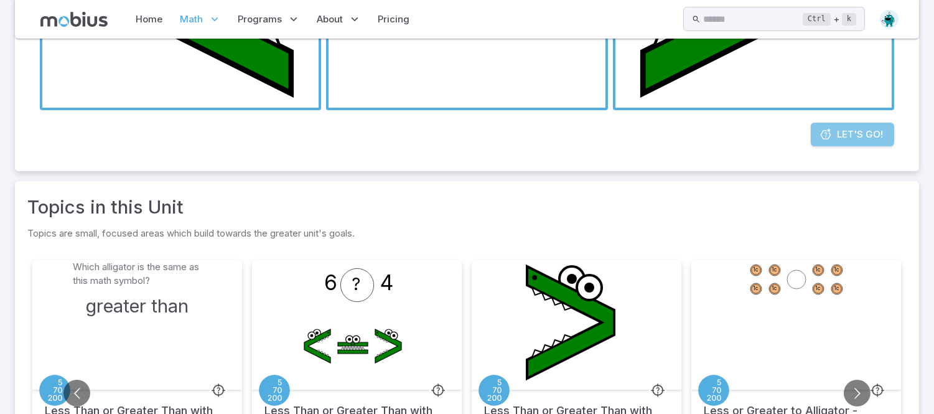
click at [827, 128] on icon at bounding box center [826, 134] width 12 height 12
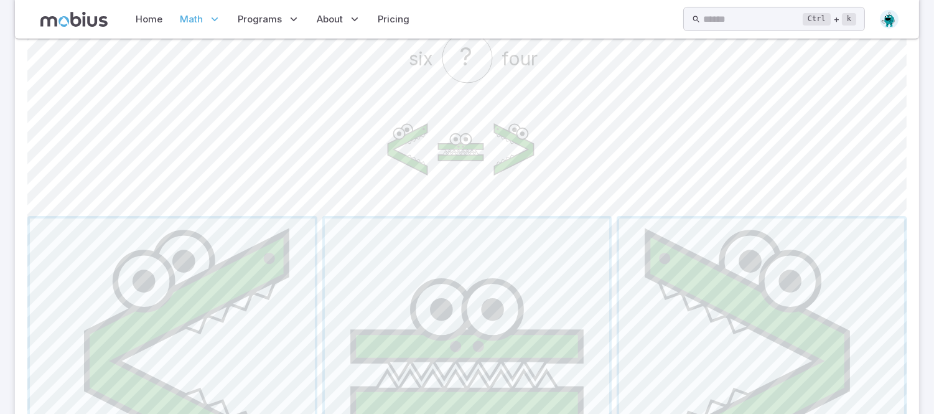
scroll to position [374, 0]
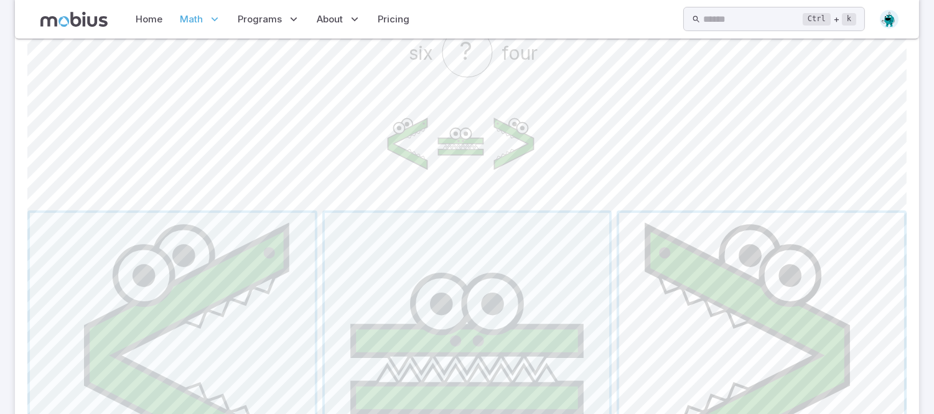
click at [811, 346] on span "button" at bounding box center [761, 355] width 285 height 285
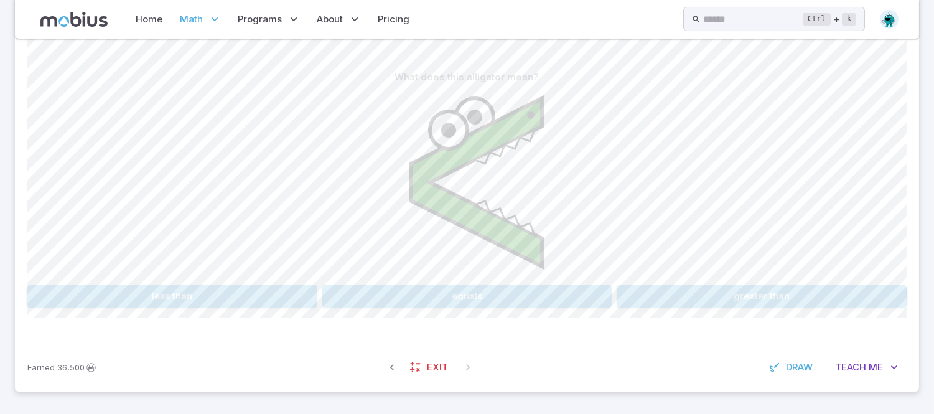
scroll to position [300, 0]
click at [158, 169] on div "less_than" at bounding box center [467, 184] width 880 height 190
click at [219, 289] on button "less than" at bounding box center [172, 296] width 290 height 24
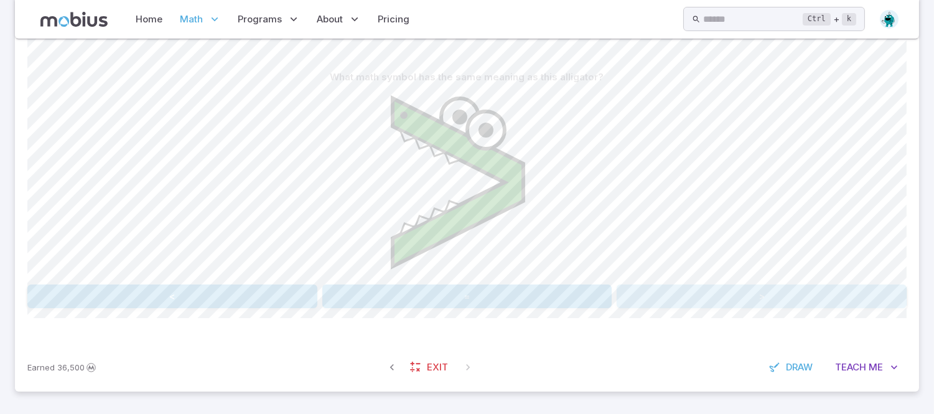
click at [774, 295] on button ">" at bounding box center [762, 296] width 290 height 24
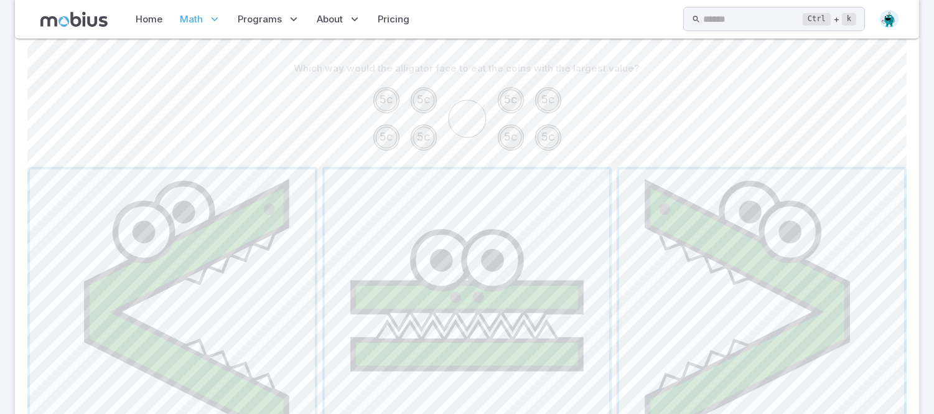
scroll to position [304, 0]
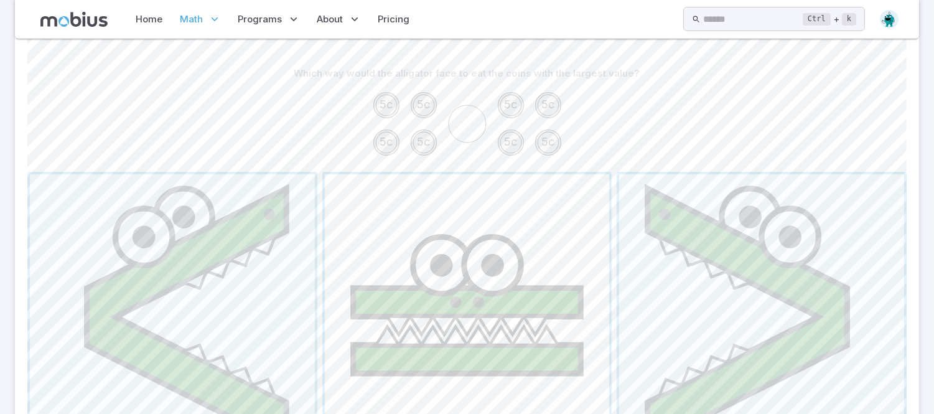
click at [421, 234] on span "button" at bounding box center [467, 316] width 285 height 285
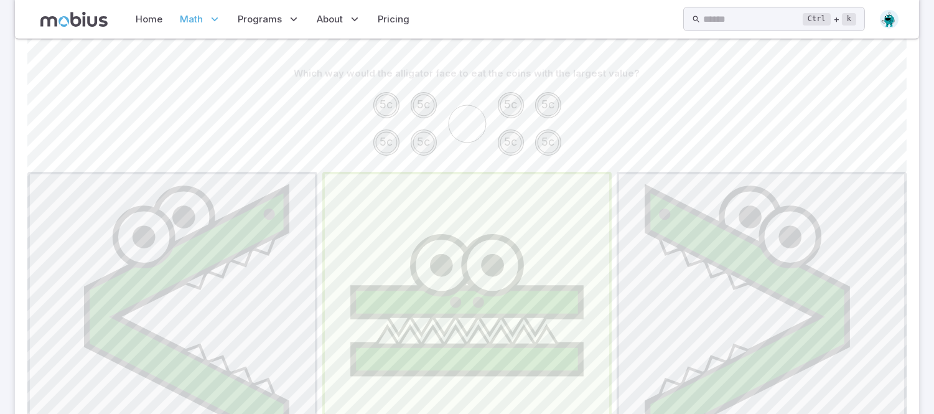
scroll to position [191, 0]
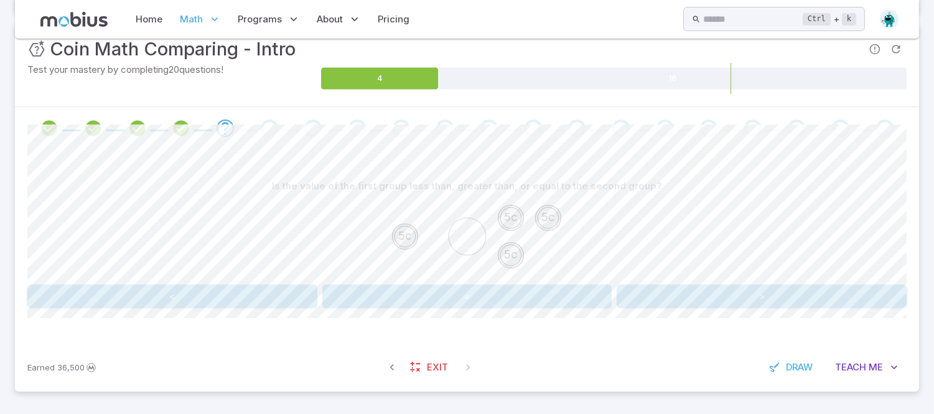
click at [203, 288] on button "<" at bounding box center [172, 296] width 290 height 24
click at [297, 327] on div "Is the value of the first group less than, greater than, or equal to the second…" at bounding box center [467, 246] width 880 height 194
click at [277, 296] on button "<" at bounding box center [172, 296] width 290 height 24
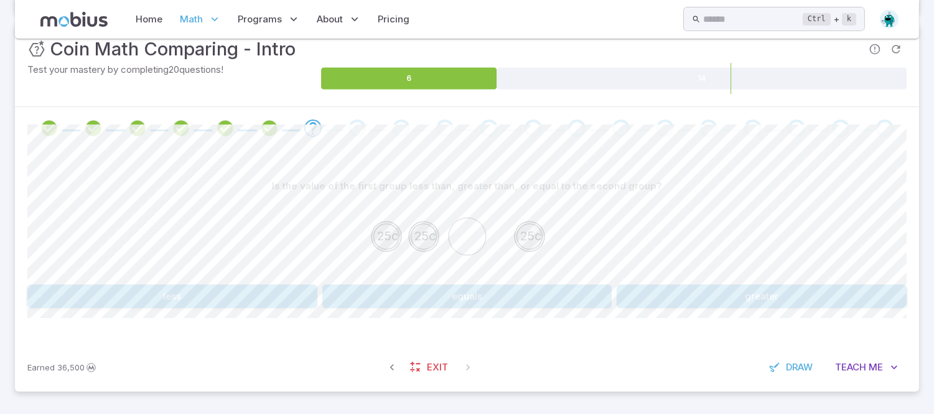
click at [713, 301] on button "greater" at bounding box center [762, 296] width 290 height 24
click at [682, 295] on button ">" at bounding box center [762, 296] width 290 height 24
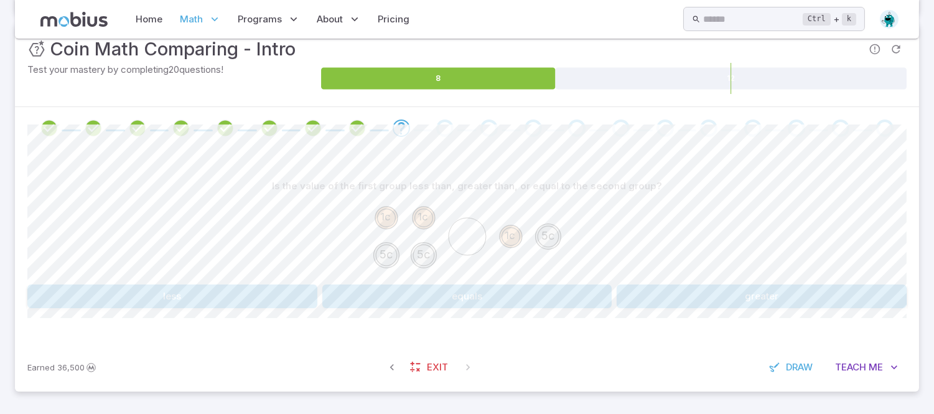
click at [687, 306] on button "greater" at bounding box center [762, 296] width 290 height 24
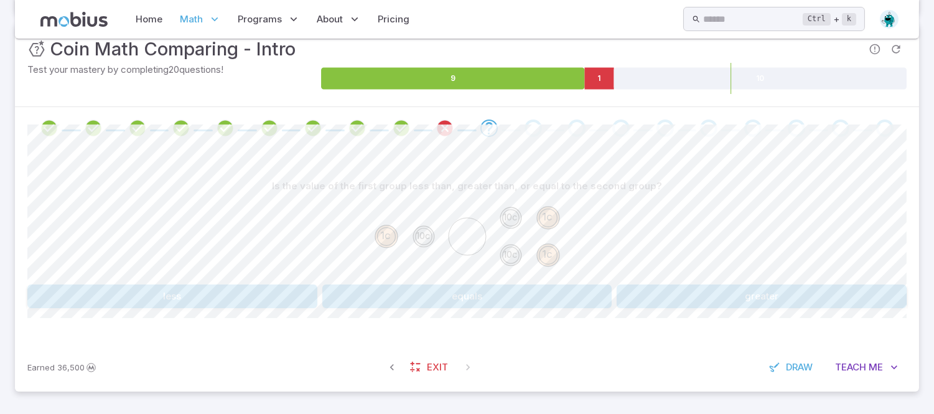
click at [730, 291] on button "greater" at bounding box center [762, 296] width 290 height 24
click at [703, 297] on button ">" at bounding box center [762, 296] width 290 height 24
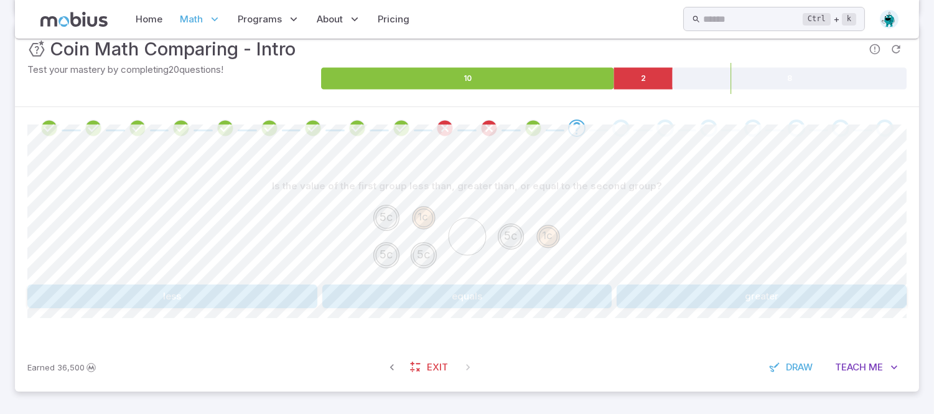
click at [711, 306] on button "greater" at bounding box center [762, 296] width 290 height 24
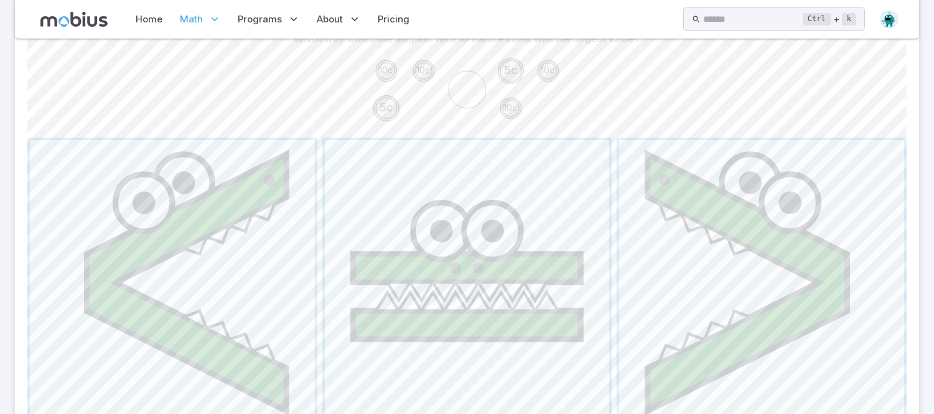
scroll to position [334, 0]
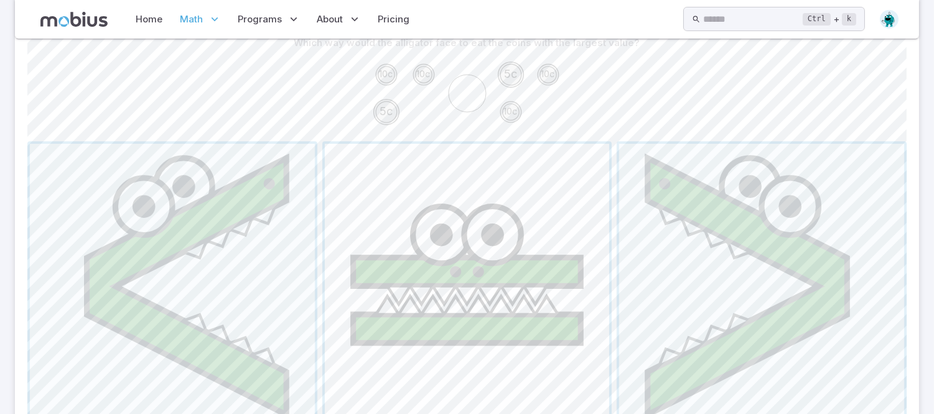
click at [468, 274] on span "button" at bounding box center [467, 286] width 285 height 285
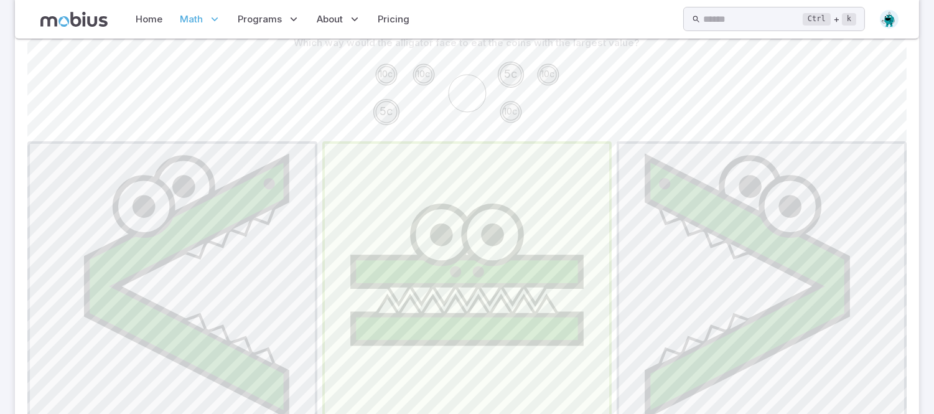
scroll to position [191, 0]
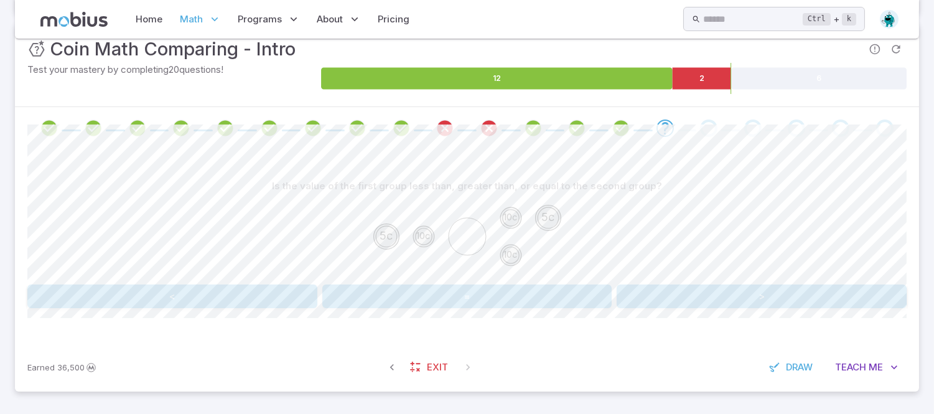
click at [208, 301] on button "<" at bounding box center [172, 296] width 290 height 24
click at [159, 287] on button "less" at bounding box center [172, 296] width 290 height 24
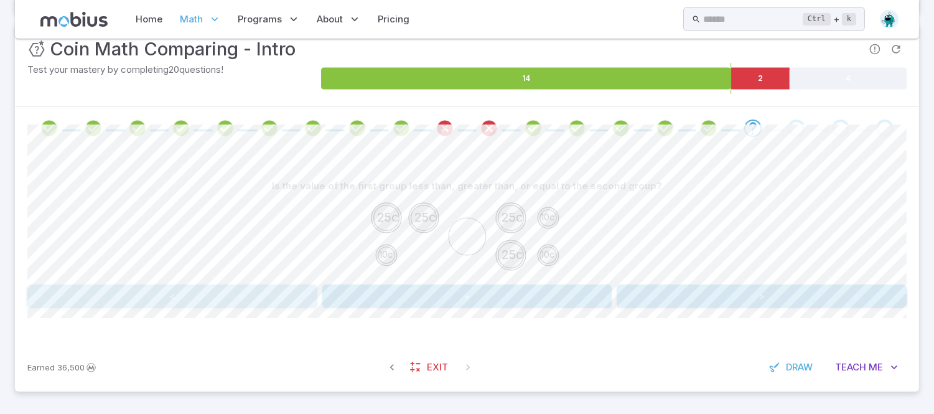
click at [151, 307] on button "<" at bounding box center [172, 296] width 290 height 24
click at [661, 308] on button "greater" at bounding box center [762, 296] width 290 height 24
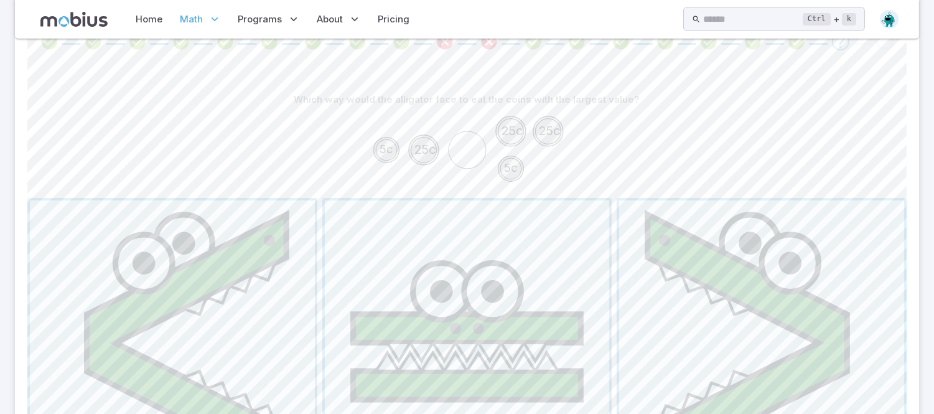
scroll to position [280, 0]
click at [131, 345] on span "button" at bounding box center [172, 340] width 285 height 285
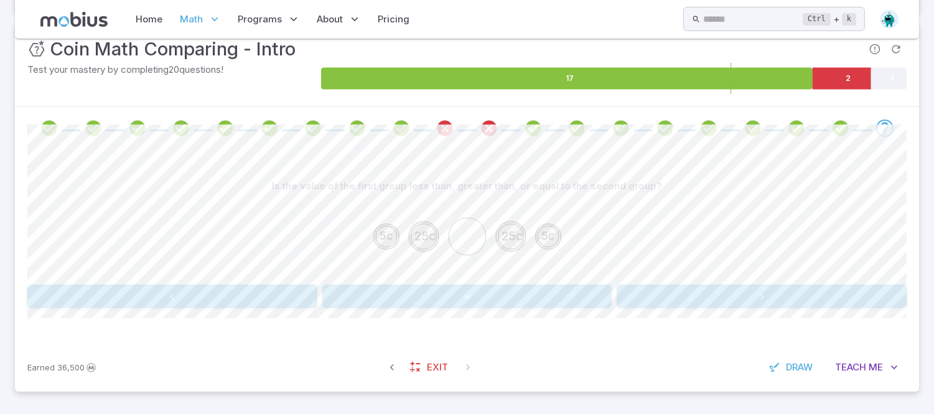
scroll to position [191, 0]
click at [389, 285] on button "=" at bounding box center [467, 296] width 290 height 24
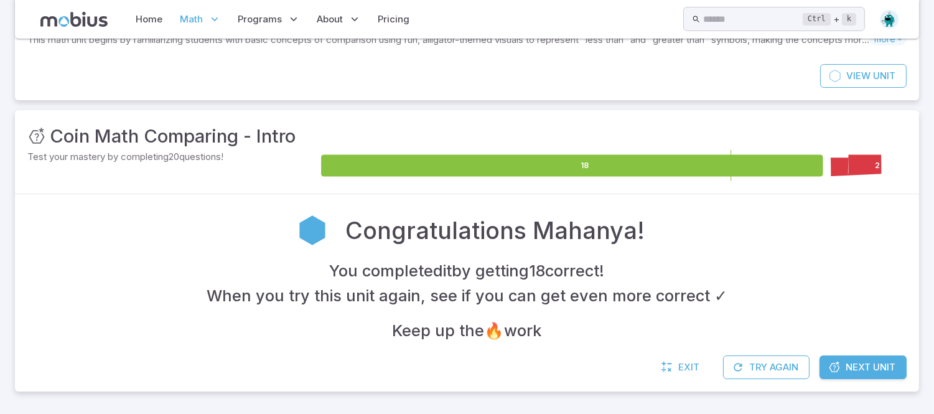
scroll to position [103, 0]
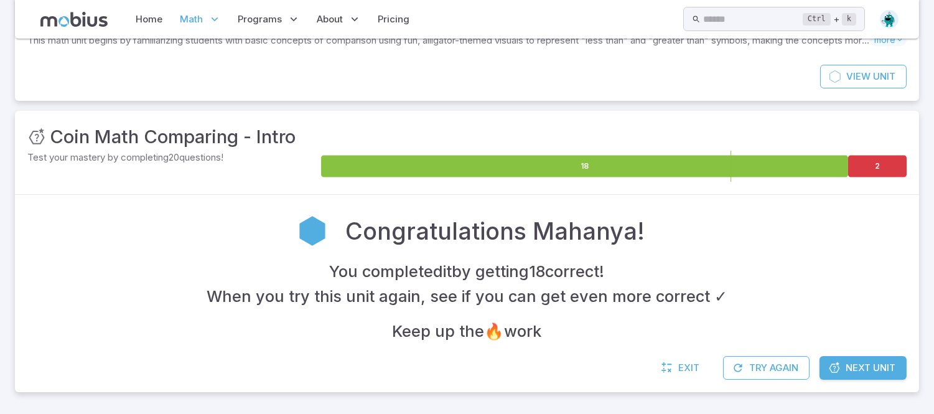
click at [873, 370] on span "Next Unit" at bounding box center [871, 368] width 50 height 14
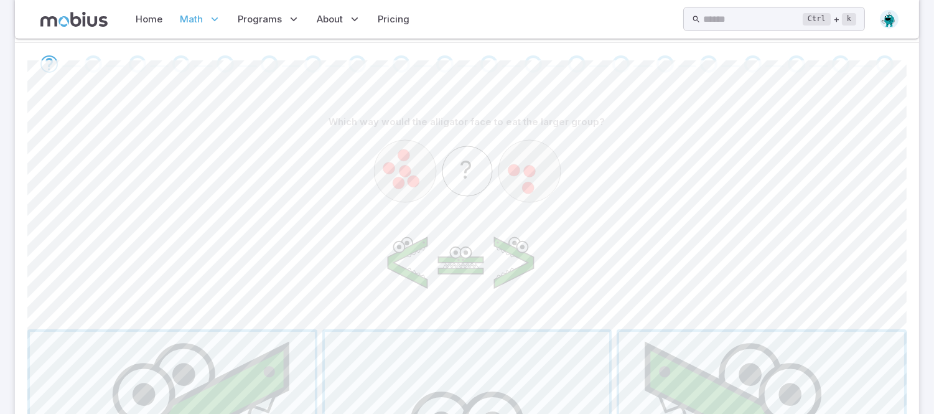
scroll to position [256, 0]
click at [517, 253] on icon at bounding box center [513, 262] width 39 height 50
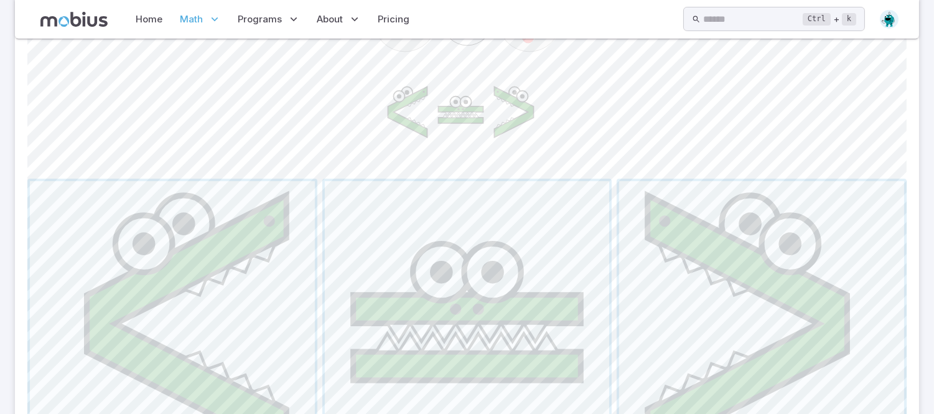
scroll to position [444, 0]
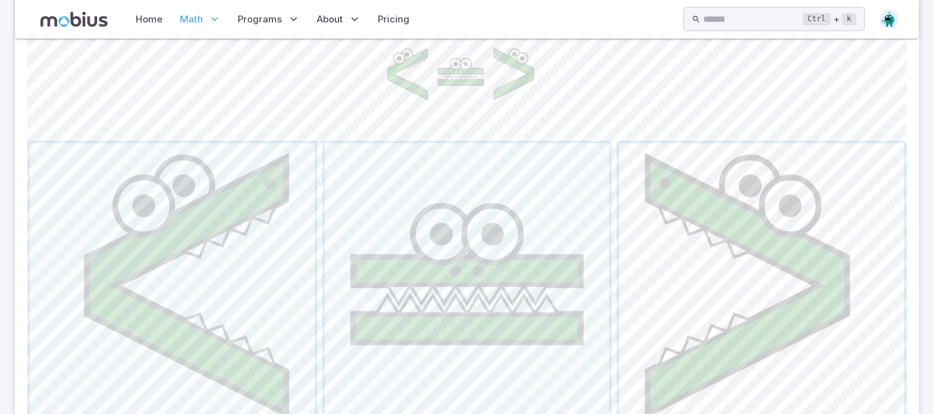
click at [697, 260] on span "button" at bounding box center [761, 285] width 285 height 285
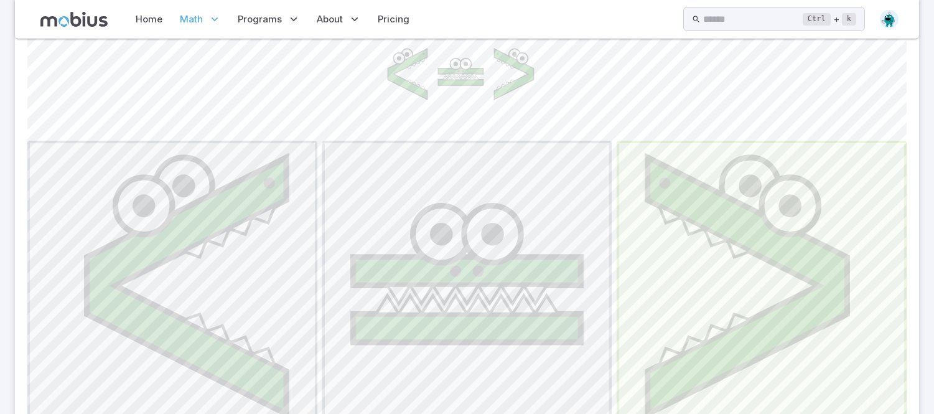
scroll to position [300, 0]
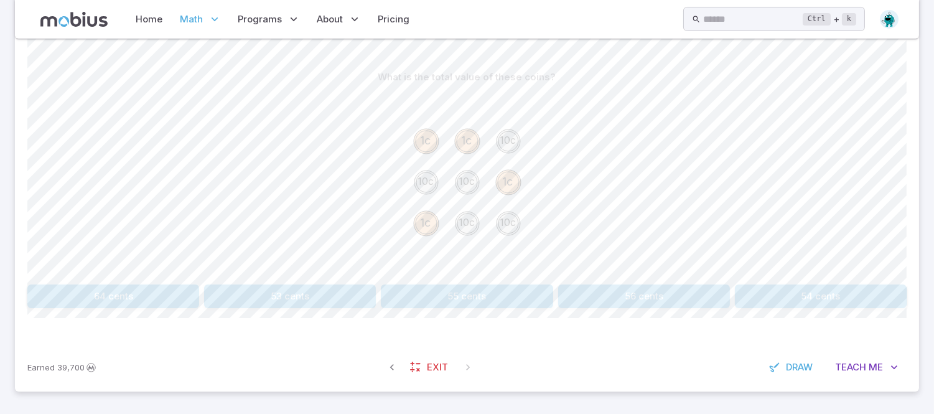
click at [600, 341] on div "What is the total value of these coins? 1c 1c 10c 10c 10c 1c 1c 10c 10c 64 cent…" at bounding box center [467, 191] width 880 height 303
click at [873, 387] on div "Earned 39,700 Exit Draw Teach Me" at bounding box center [467, 367] width 905 height 49
click at [870, 359] on button "Teach Me" at bounding box center [867, 367] width 80 height 24
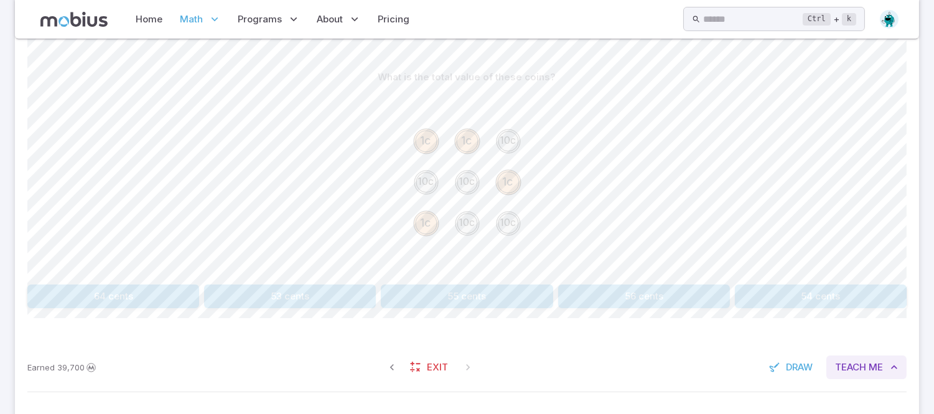
click at [869, 365] on span "Me" at bounding box center [876, 367] width 14 height 14
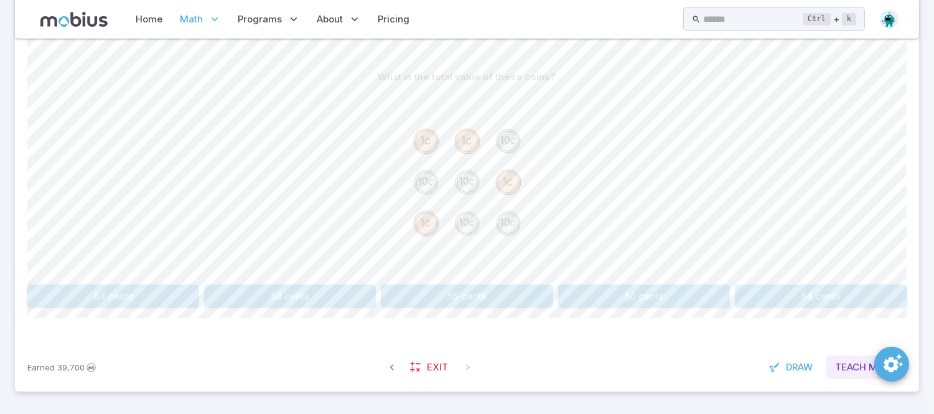
click at [872, 372] on span "Me" at bounding box center [876, 367] width 14 height 14
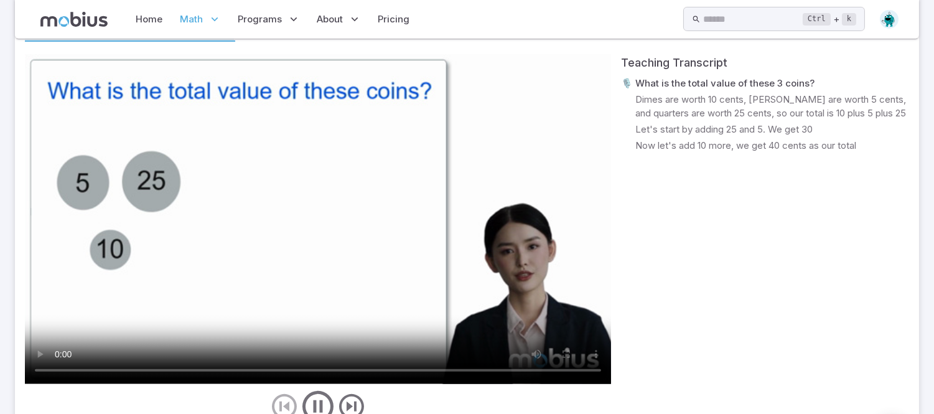
scroll to position [725, 0]
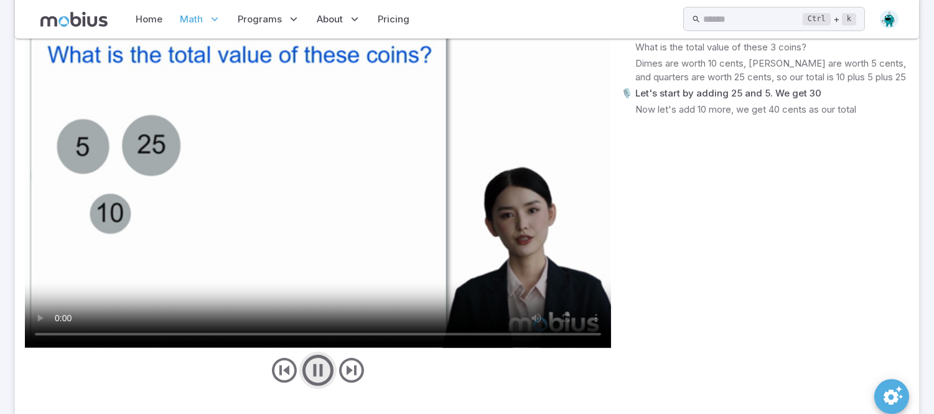
click at [321, 384] on icon "play/pause/restart" at bounding box center [317, 370] width 37 height 37
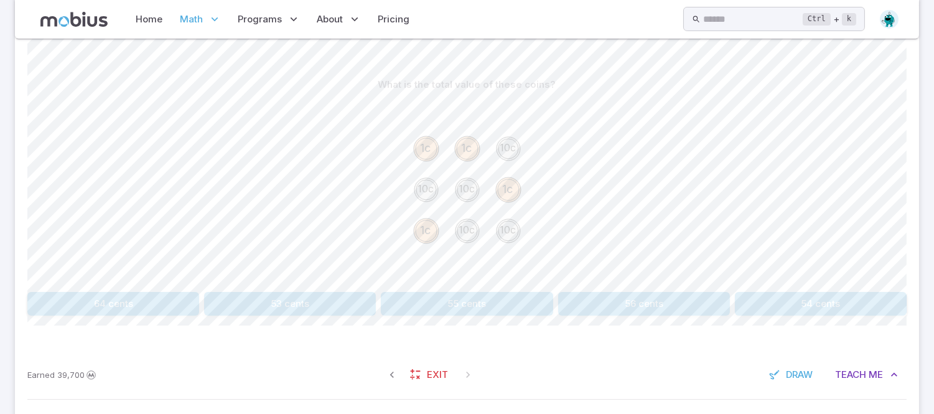
scroll to position [298, 0]
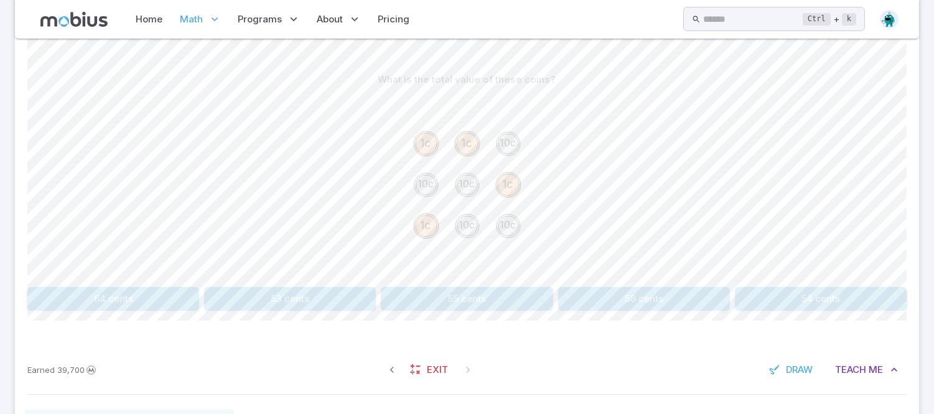
click at [800, 294] on button "54 cents" at bounding box center [821, 299] width 172 height 24
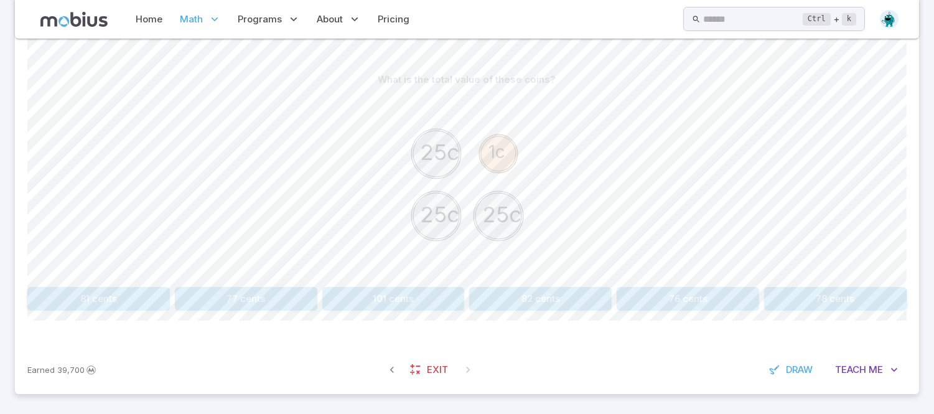
click at [688, 309] on button "76 cents" at bounding box center [688, 299] width 143 height 24
click at [133, 306] on button "60 cents" at bounding box center [113, 299] width 172 height 24
click at [406, 288] on button "16 cents" at bounding box center [393, 299] width 143 height 24
click at [371, 304] on button "75 cents" at bounding box center [393, 299] width 143 height 24
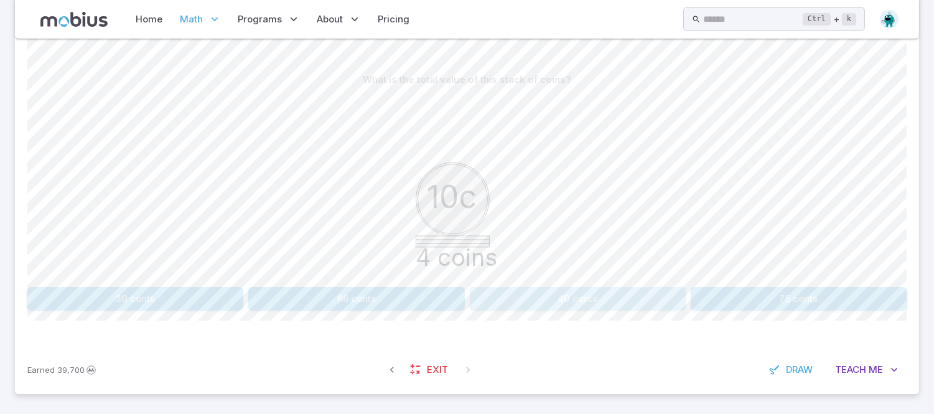
click at [538, 303] on button "40 cents" at bounding box center [578, 299] width 216 height 24
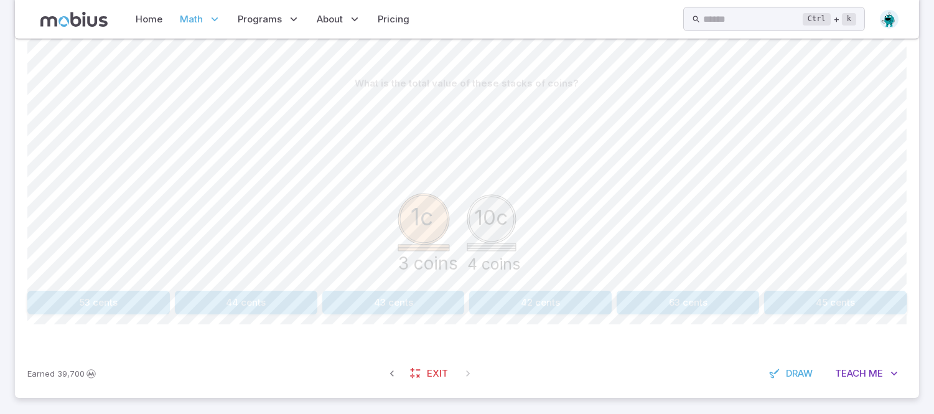
scroll to position [300, 0]
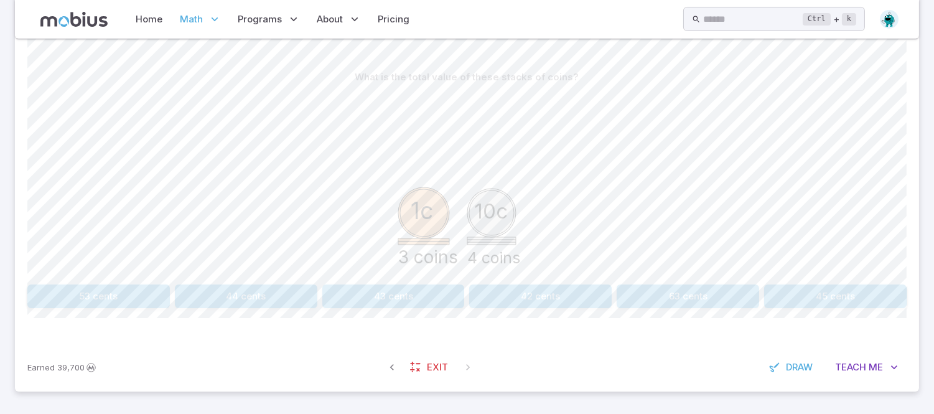
click at [384, 293] on button "43 cents" at bounding box center [393, 296] width 143 height 24
click at [545, 286] on button "120 cents" at bounding box center [578, 296] width 216 height 24
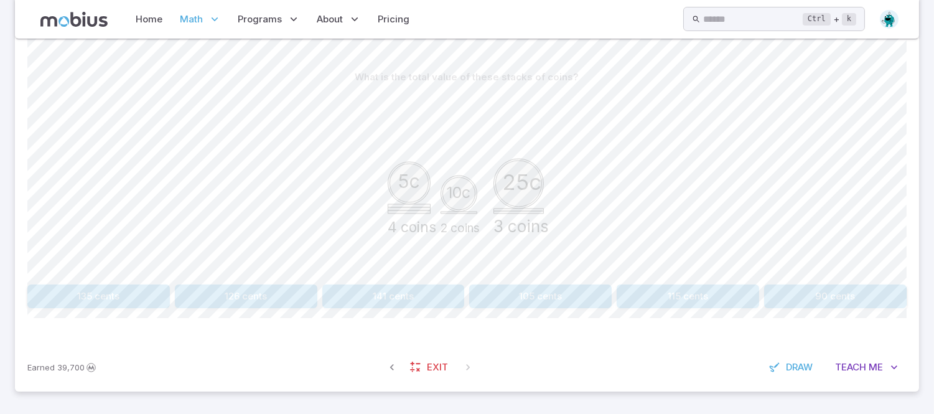
click at [831, 308] on button "90 cents" at bounding box center [835, 296] width 143 height 24
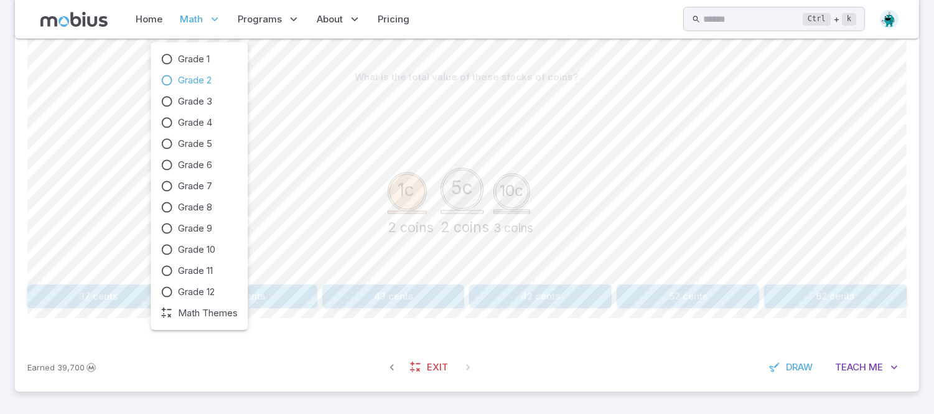
click at [195, 78] on span "Grade 2" at bounding box center [195, 80] width 34 height 14
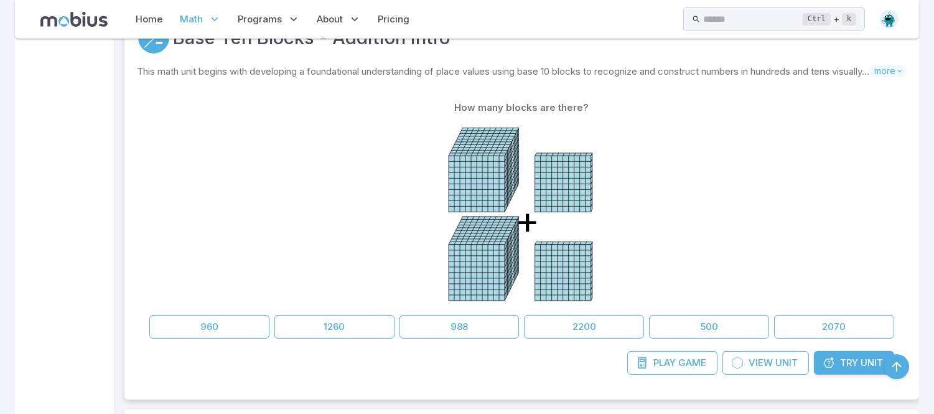
scroll to position [0, 0]
